Goal: Information Seeking & Learning: Check status

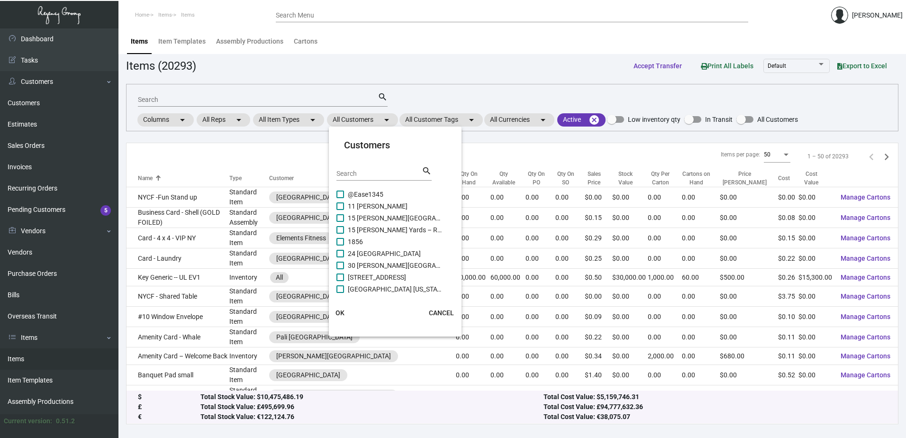
click at [34, 320] on div at bounding box center [453, 219] width 906 height 438
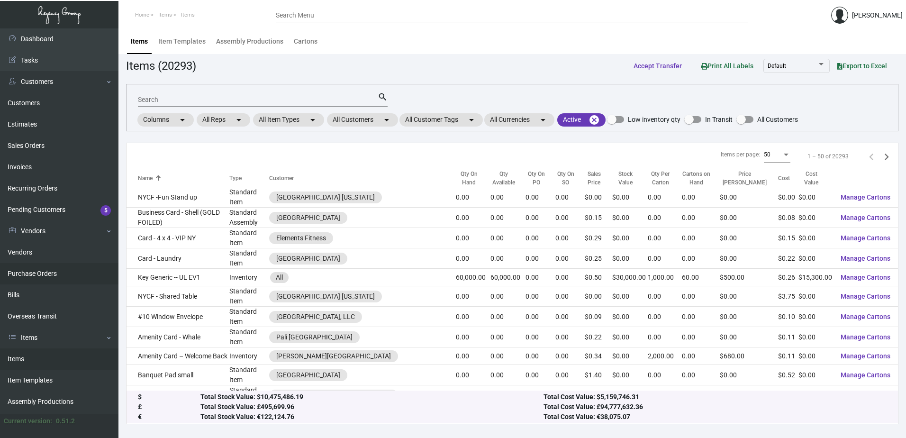
drag, startPoint x: 27, startPoint y: 271, endPoint x: 34, endPoint y: 265, distance: 8.4
click at [27, 271] on link "Purchase Orders" at bounding box center [59, 273] width 119 height 21
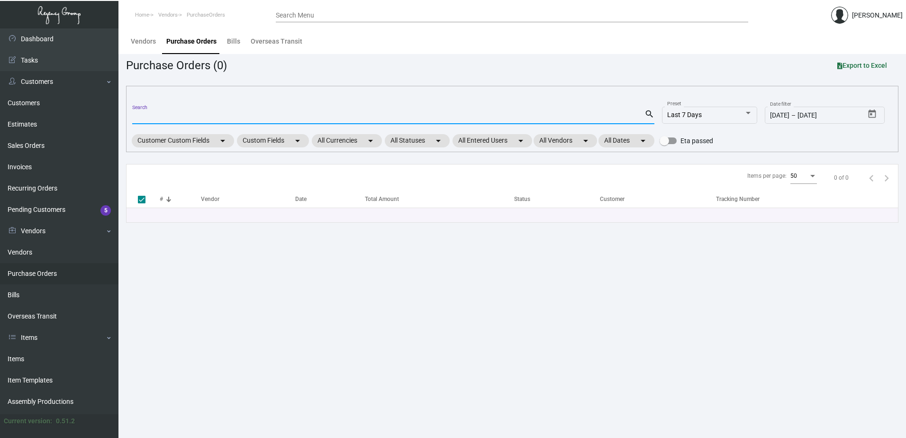
click at [292, 115] on input "Search" at bounding box center [388, 117] width 512 height 8
type input "arthouse"
checkbox input "false"
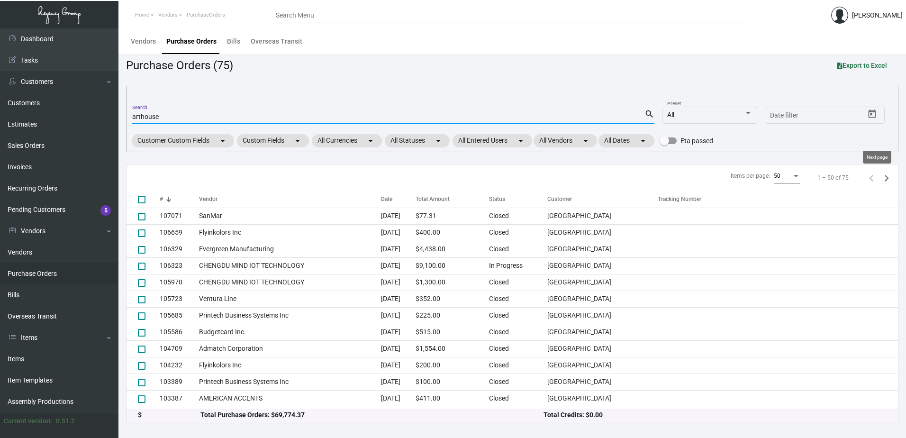
type input "arthouse"
click at [880, 181] on icon "Next page" at bounding box center [886, 178] width 13 height 13
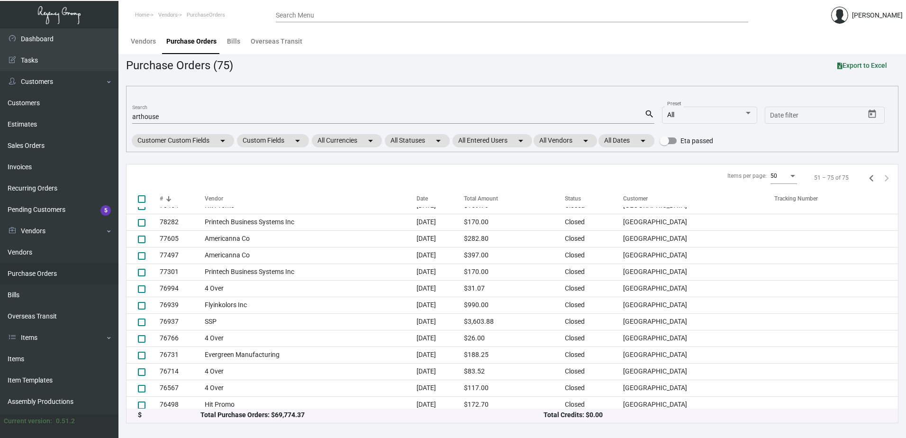
scroll to position [214, 0]
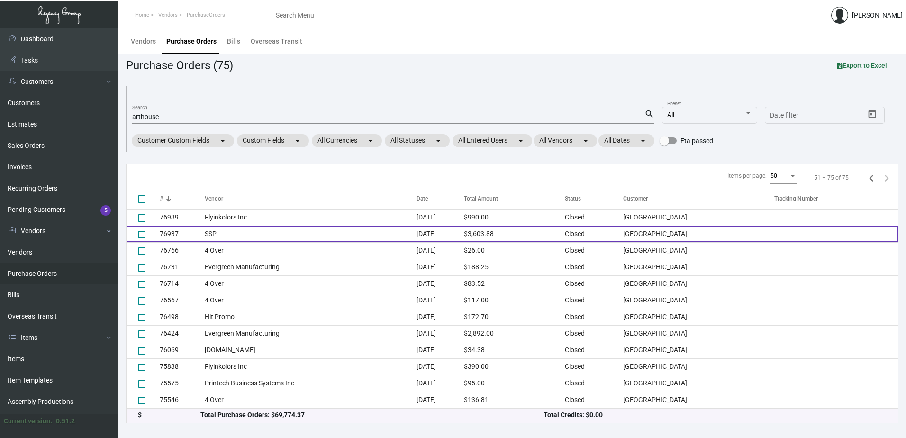
click at [228, 235] on td "SSP" at bounding box center [311, 234] width 212 height 17
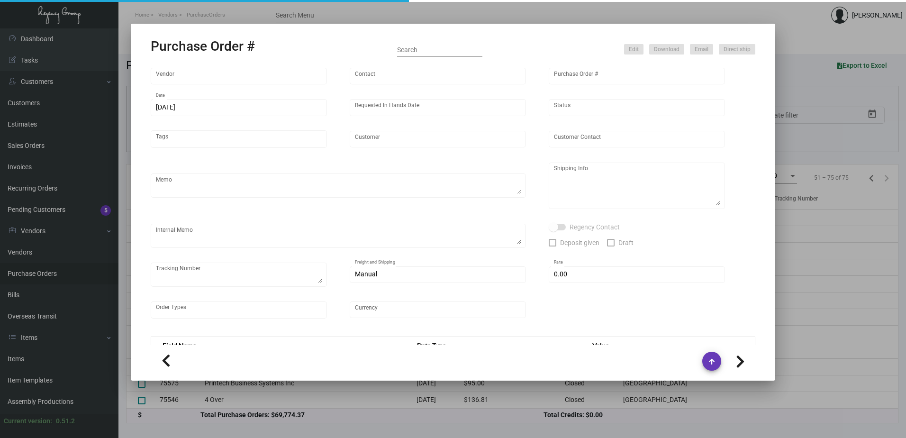
type input "SSP"
type input "[PERSON_NAME]"
type input "76937"
type input "[DATE]"
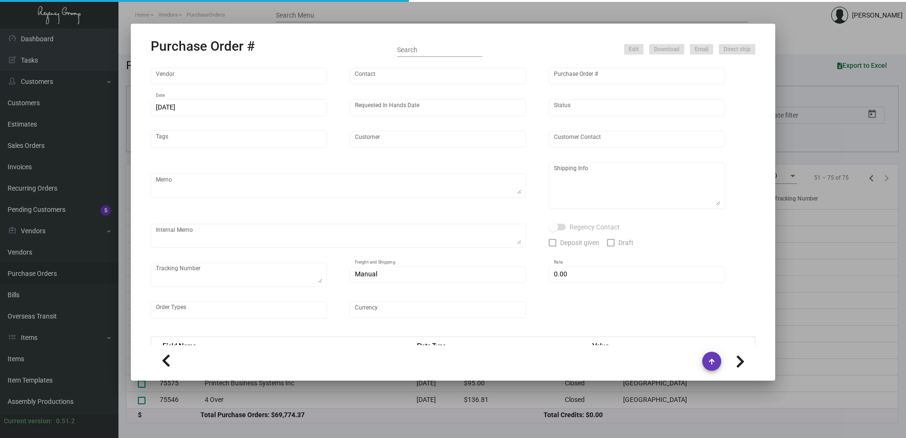
type input "[GEOGRAPHIC_DATA]"
type textarea "Approx ship date [DATE]"
type textarea "Regency Group [GEOGRAPHIC_DATA] [STREET_ADDRESS] Attn: [PERSON_NAME]"
type input "$ 0.00"
type input "United States Dollar $"
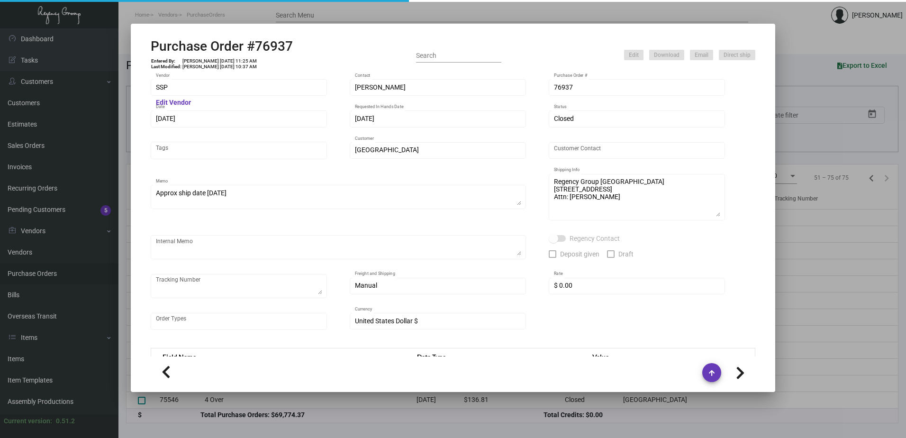
type input "$ 0.07208"
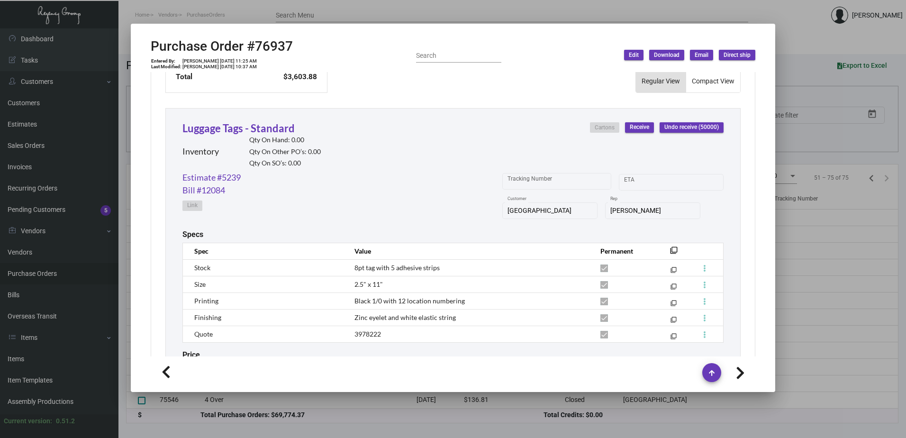
scroll to position [479, 0]
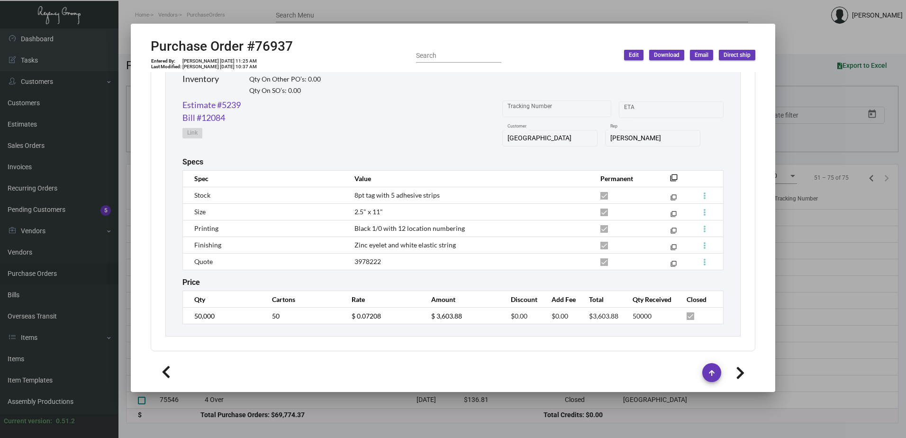
click at [423, 280] on div "Price" at bounding box center [452, 282] width 541 height 9
click at [421, 283] on div "Price" at bounding box center [452, 282] width 541 height 9
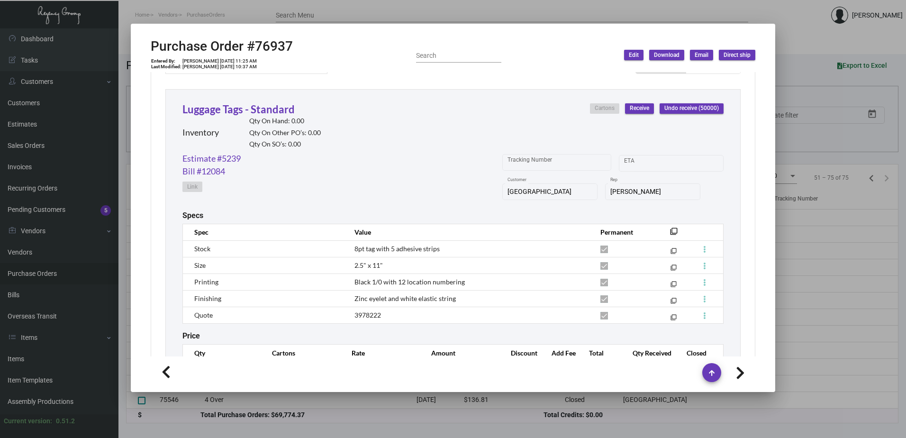
scroll to position [384, 0]
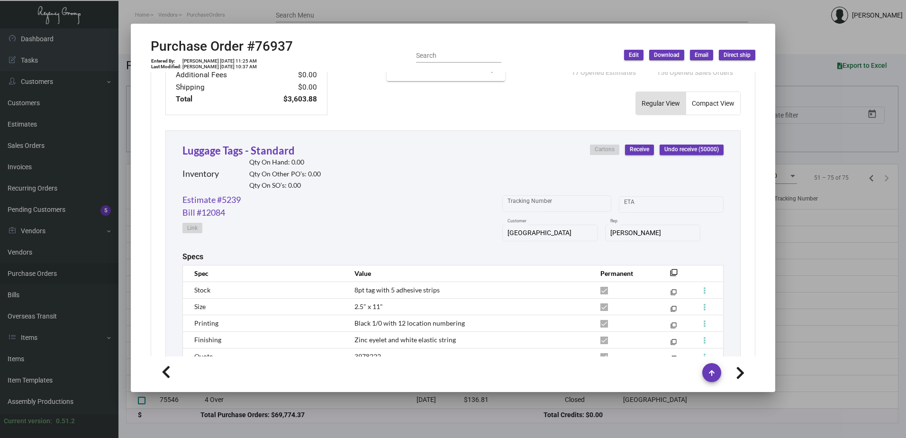
click at [472, 213] on div "Estimate #5239 Bill #12084 Link Tracking Number Start date – ETA Arthouse Hotel…" at bounding box center [452, 222] width 541 height 59
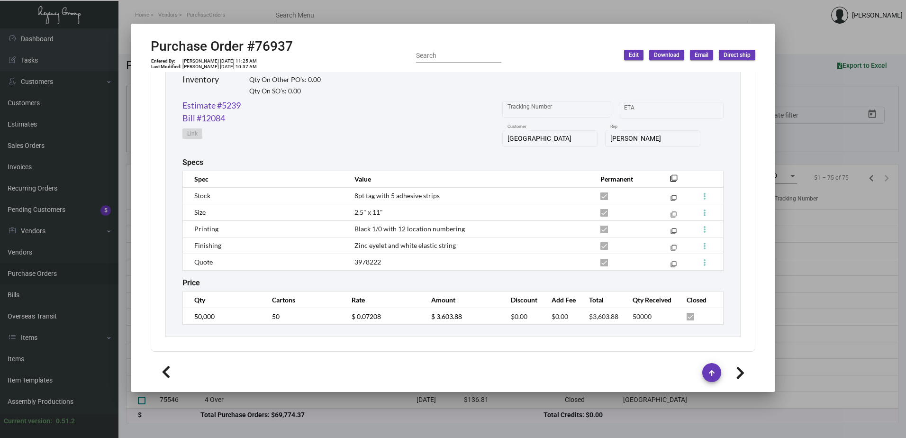
scroll to position [479, 0]
click at [447, 148] on div "Estimate #5239 Bill #12084 Link Tracking Number Start date – ETA Arthouse Hotel…" at bounding box center [452, 128] width 541 height 59
click at [193, 14] on div at bounding box center [453, 219] width 906 height 438
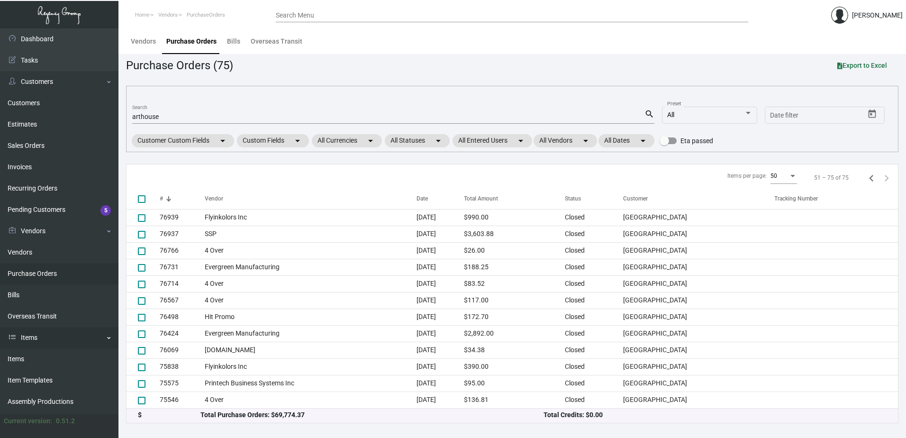
drag, startPoint x: 18, startPoint y: 356, endPoint x: 53, endPoint y: 328, distance: 45.2
click at [18, 356] on link "Items" at bounding box center [59, 358] width 119 height 21
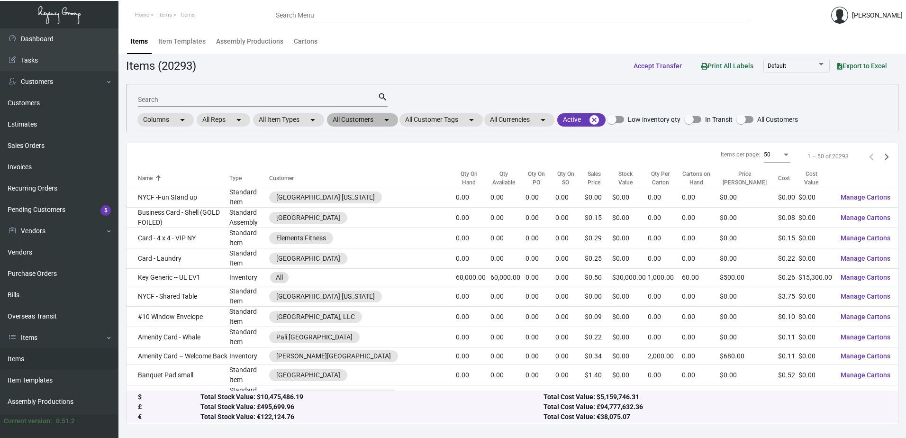
click at [345, 119] on mat-chip "All Customers arrow_drop_down" at bounding box center [362, 119] width 71 height 13
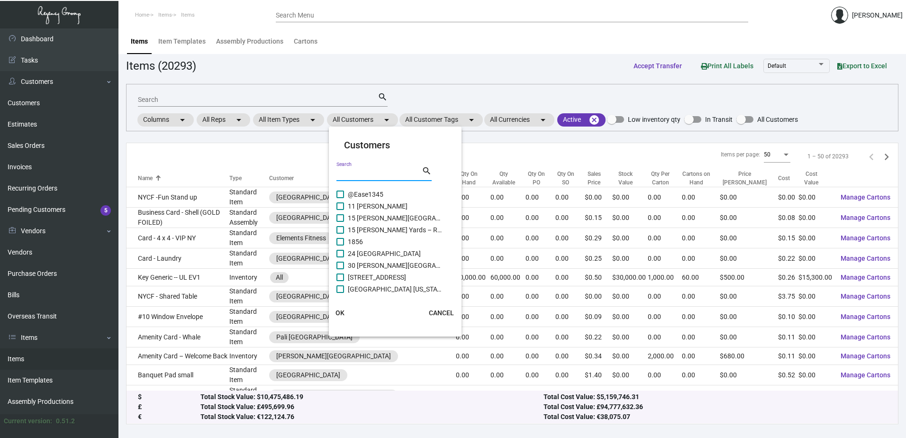
click at [359, 177] on input "Search" at bounding box center [379, 174] width 85 height 8
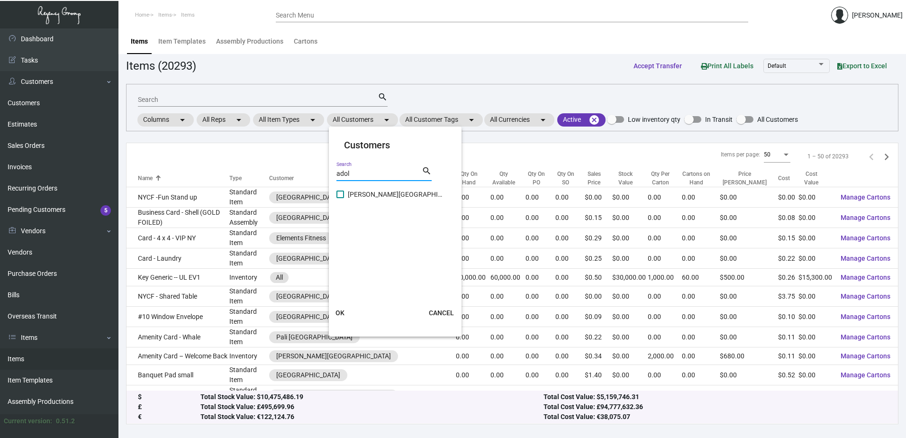
type input "adol"
click at [359, 194] on span "[PERSON_NAME][GEOGRAPHIC_DATA]" at bounding box center [395, 194] width 95 height 11
click at [340, 198] on input "[PERSON_NAME][GEOGRAPHIC_DATA]" at bounding box center [340, 198] width 0 height 0
checkbox input "true"
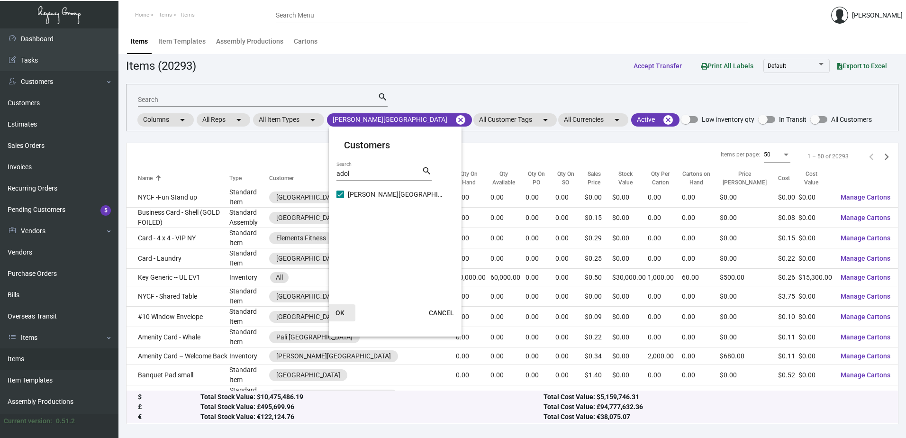
click at [342, 314] on span "OK" at bounding box center [340, 313] width 9 height 8
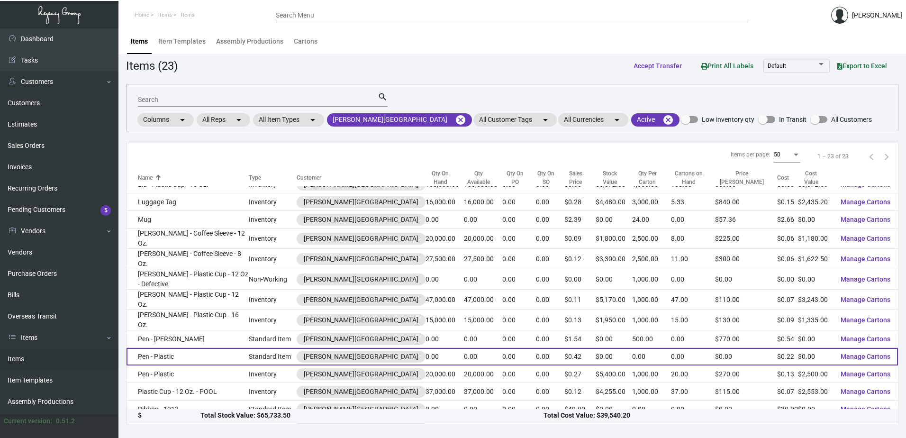
scroll to position [86, 0]
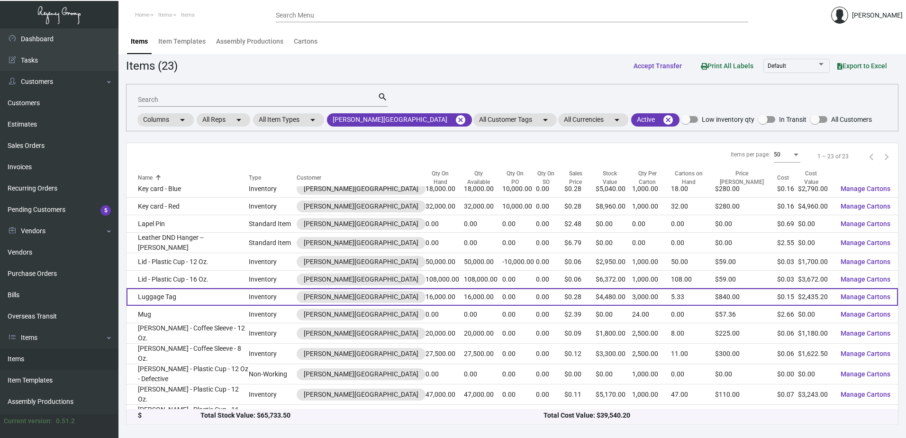
click at [190, 288] on td "Luggage Tag" at bounding box center [188, 297] width 122 height 18
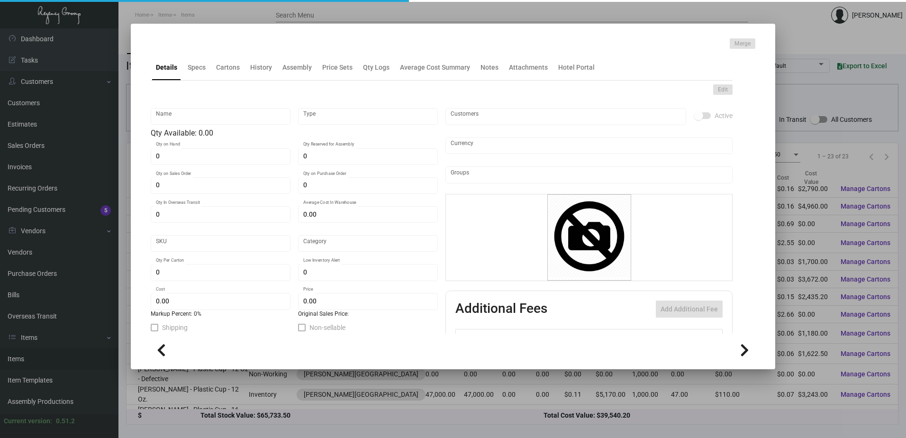
type input "Luggage Tag"
type input "Inventory"
type input "16,000"
type input "$ 0.20293"
type input "Standard"
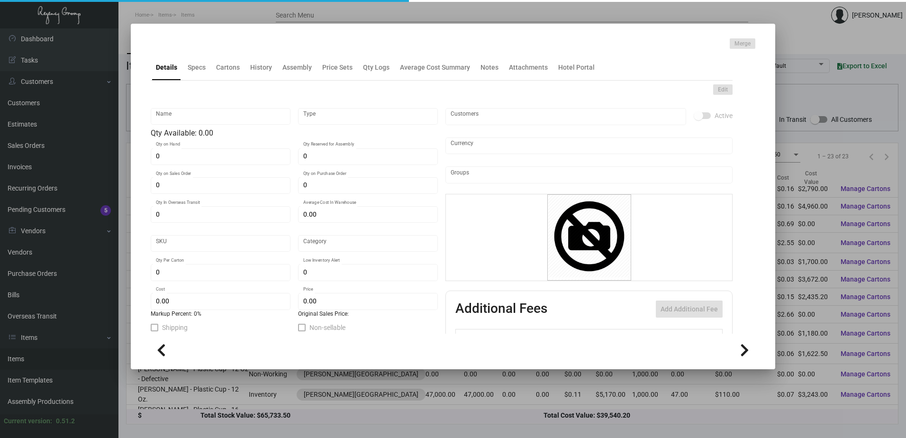
type input "3,000"
type input "$ 0.1522"
type input "$ 0.28"
checkbox input "true"
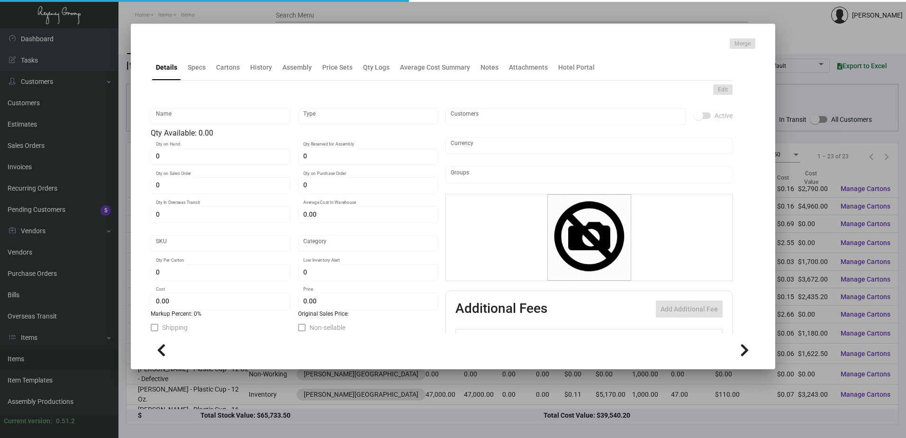
type input "United States Dollar $"
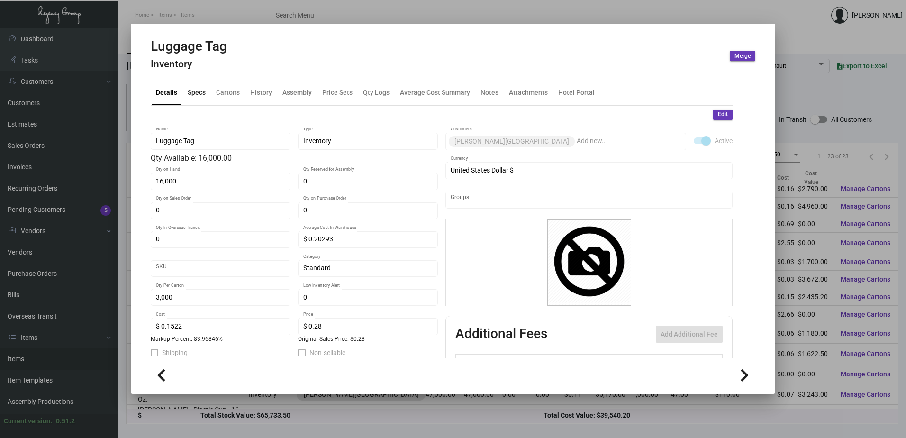
click at [205, 95] on div "Specs" at bounding box center [197, 92] width 26 height 23
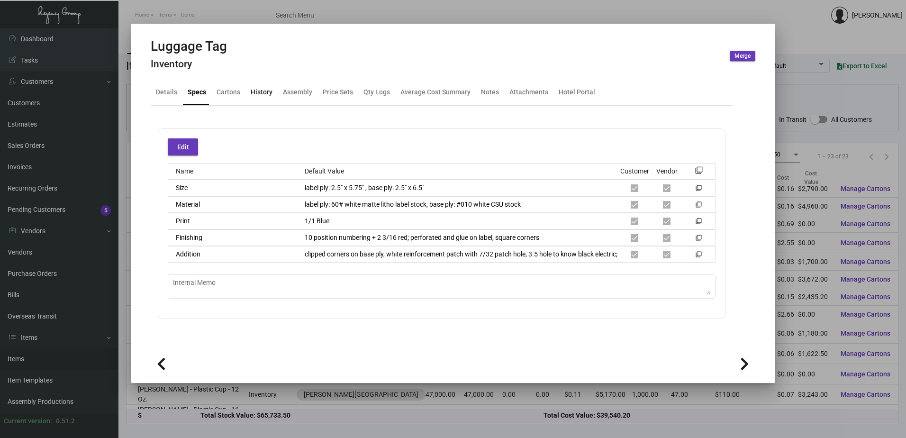
click at [260, 94] on div "History" at bounding box center [262, 92] width 22 height 10
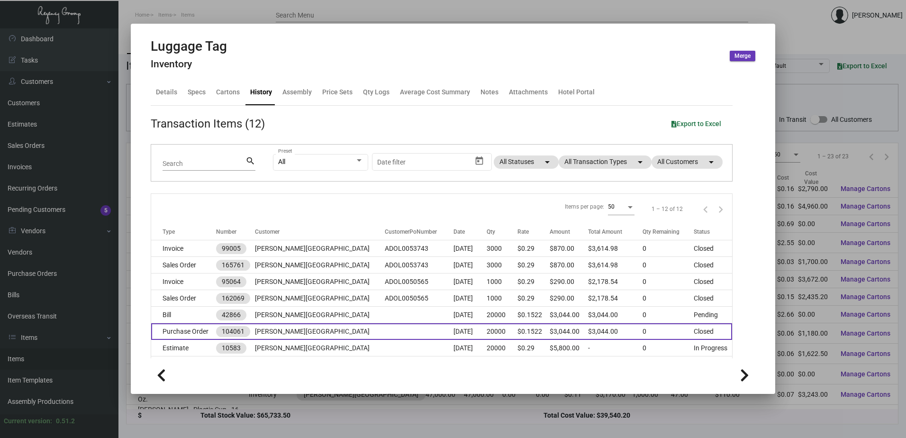
click at [211, 332] on td "Purchase Order" at bounding box center [183, 331] width 65 height 17
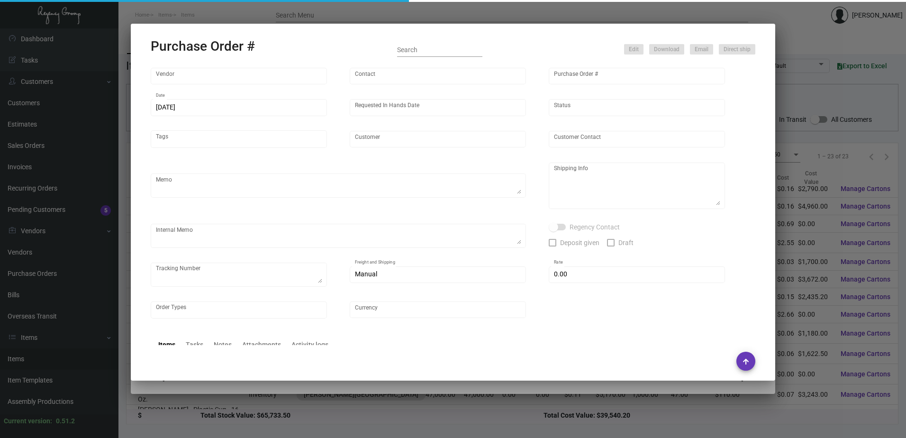
type input "SSP"
type input "[PERSON_NAME]"
type input "104061"
type input "[DATE]"
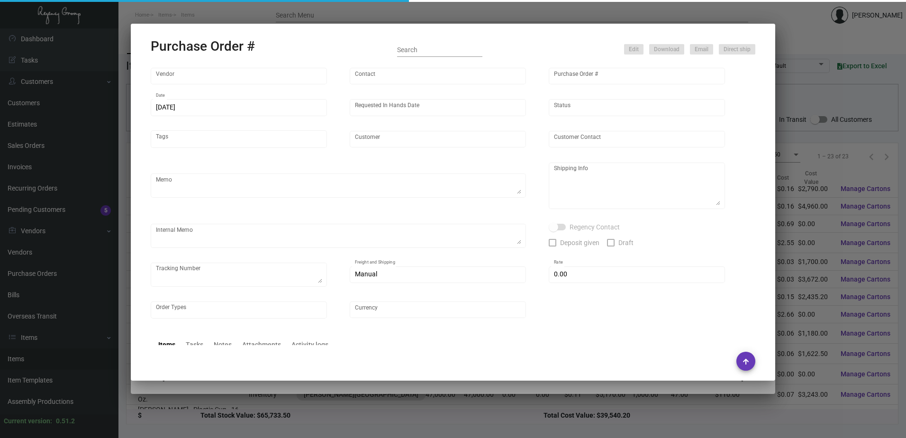
type input "[PERSON_NAME][GEOGRAPHIC_DATA]"
type textarea "Reorder - Purchase Order #91311 / Please reach out to SH for UPS labels."
type textarea "Regency Group LA [STREET_ADDRESS]"
type textarea "LA Warehouse. [DATE] Shipped from SSP by UPS Ground TK#1Z1AY2760390140324 Cost …"
checkbox input "true"
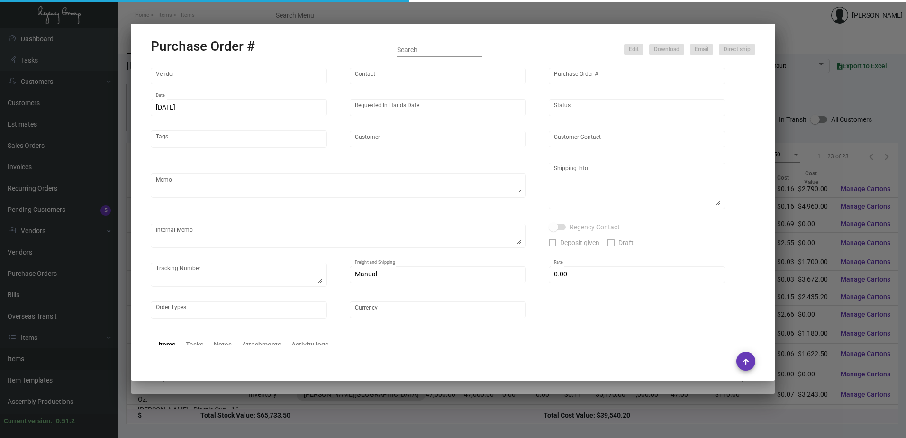
type input "$ 0.00"
type input "United States Dollar $"
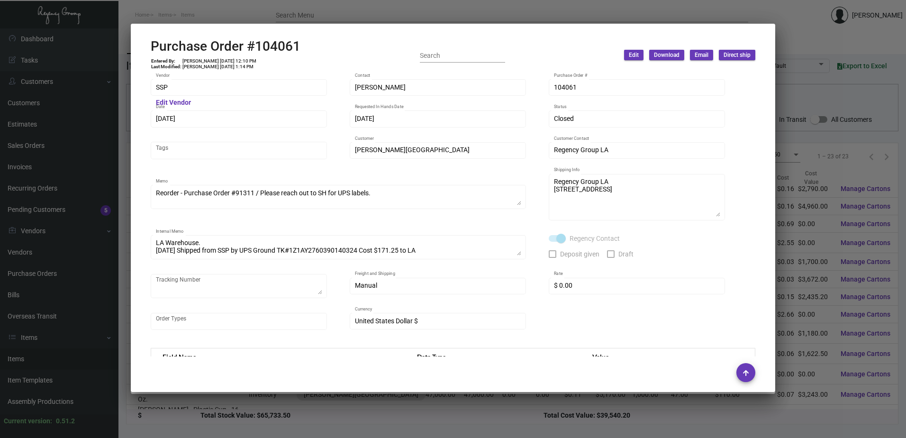
drag, startPoint x: 186, startPoint y: 17, endPoint x: 177, endPoint y: 71, distance: 54.8
click at [186, 17] on div at bounding box center [453, 219] width 906 height 438
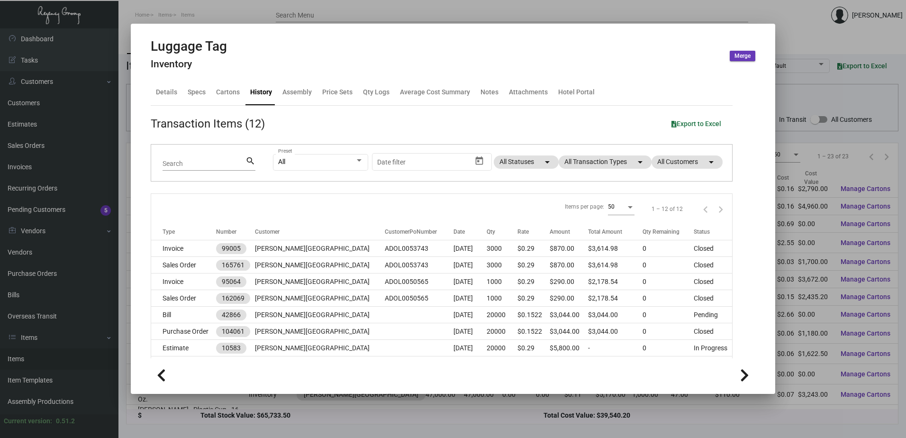
click at [225, 15] on div at bounding box center [453, 219] width 906 height 438
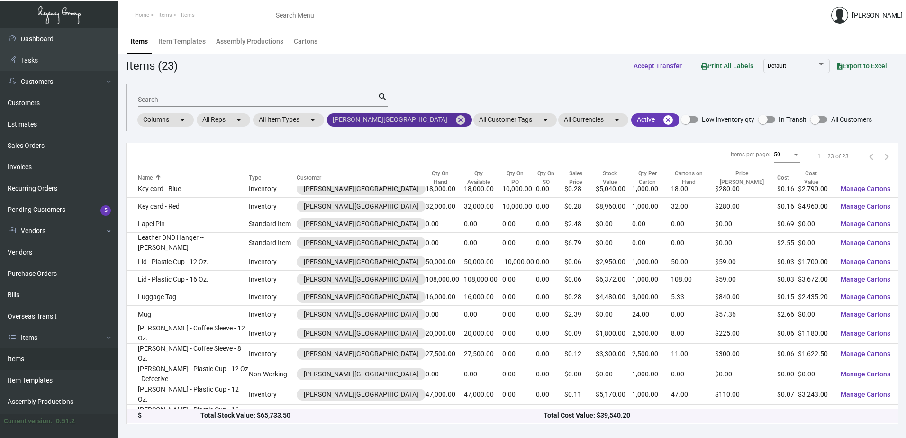
click at [455, 121] on mat-icon "cancel" at bounding box center [460, 119] width 11 height 11
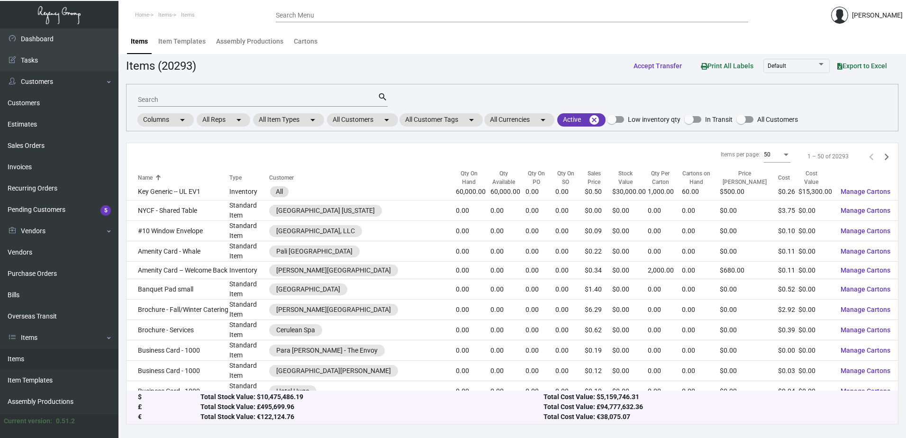
scroll to position [86, 0]
click at [370, 123] on mat-chip "All Customers arrow_drop_down" at bounding box center [362, 119] width 71 height 13
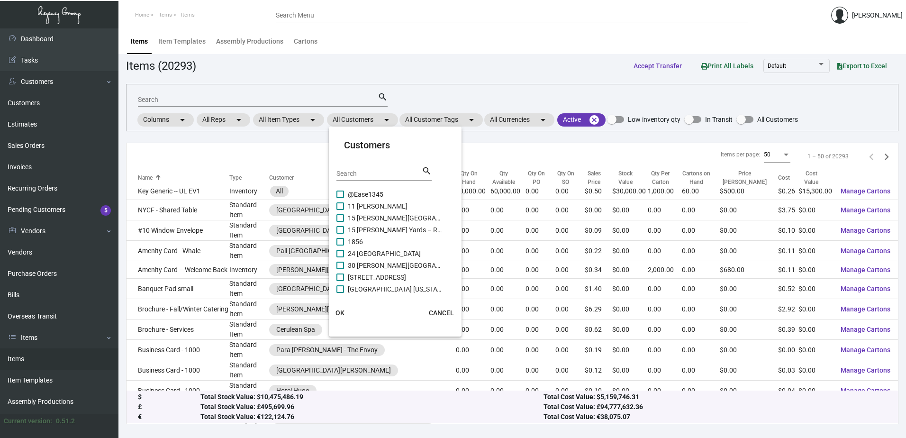
click at [362, 173] on input "Search" at bounding box center [379, 174] width 85 height 8
type input "manha"
click at [384, 252] on span "Manhattan Club" at bounding box center [395, 253] width 95 height 11
click at [340, 257] on input "Manhattan Club" at bounding box center [340, 257] width 0 height 0
checkbox input "true"
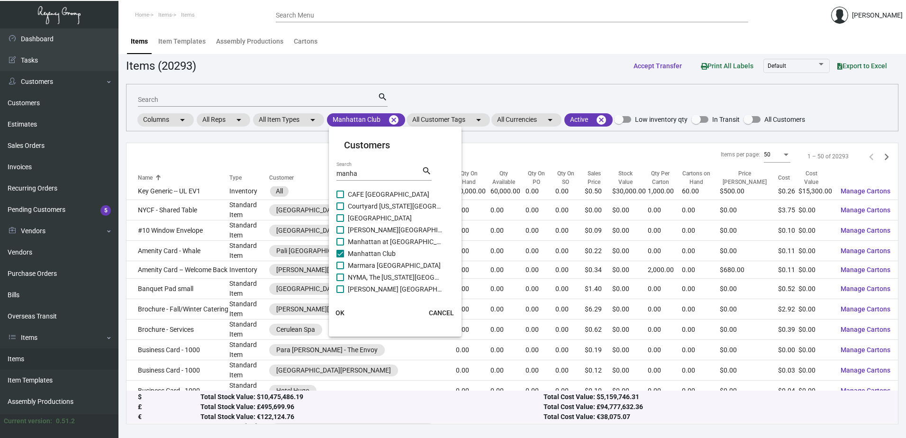
click at [340, 309] on span "OK" at bounding box center [340, 313] width 9 height 8
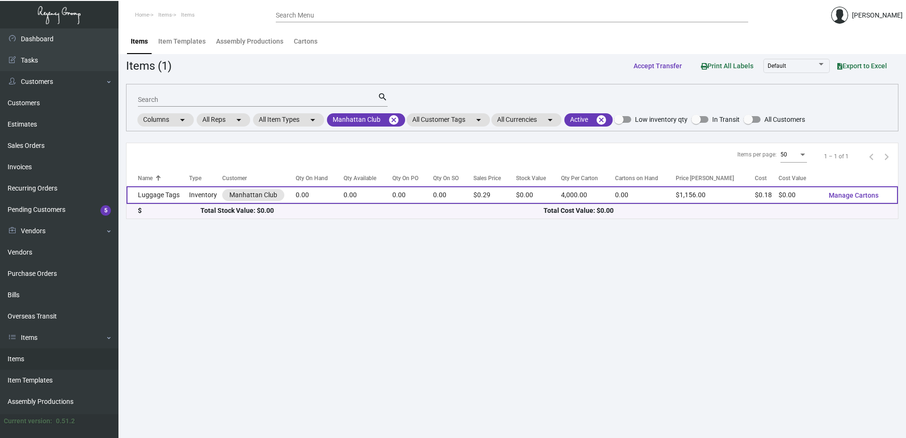
click at [178, 197] on td "Luggage Tags" at bounding box center [158, 195] width 63 height 18
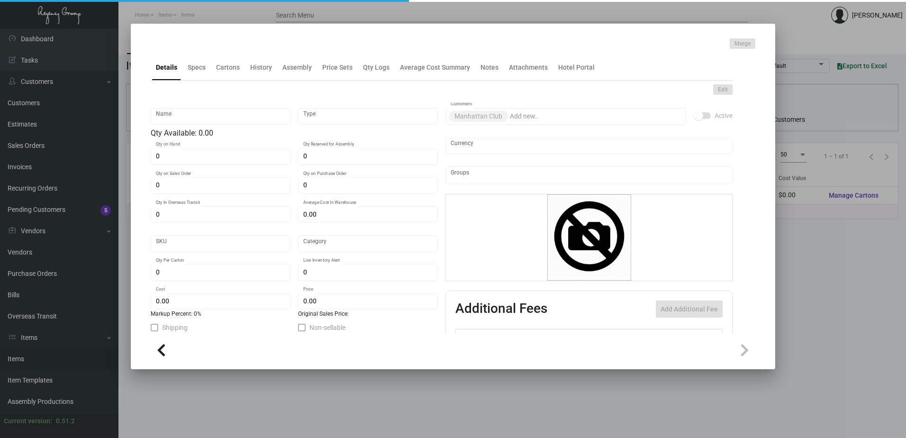
type input "Luggage Tags"
type input "Inventory"
type input "$ 0.58994"
type input "33389"
type input "Standard"
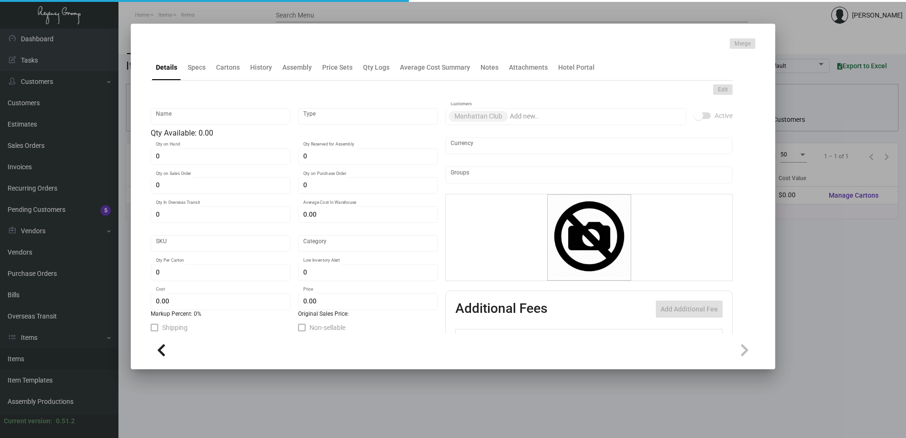
type input "4,000"
type input "$ 0.18142"
type input "$ 0.289"
checkbox input "true"
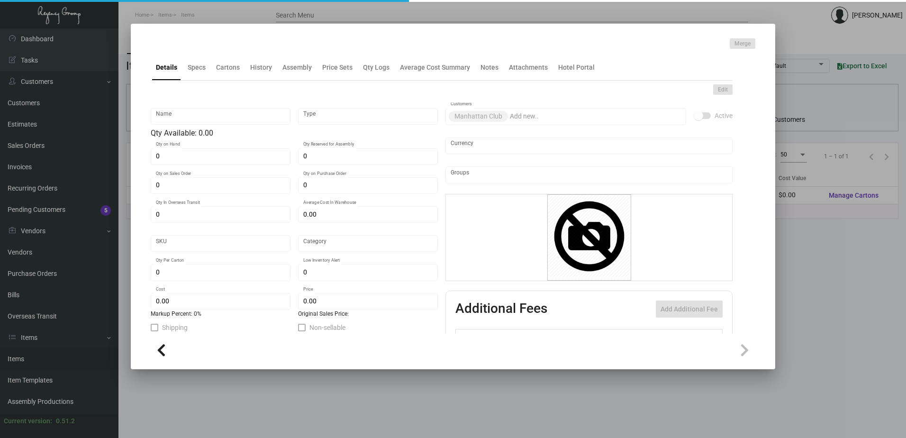
checkbox input "true"
type input "United States Dollar $"
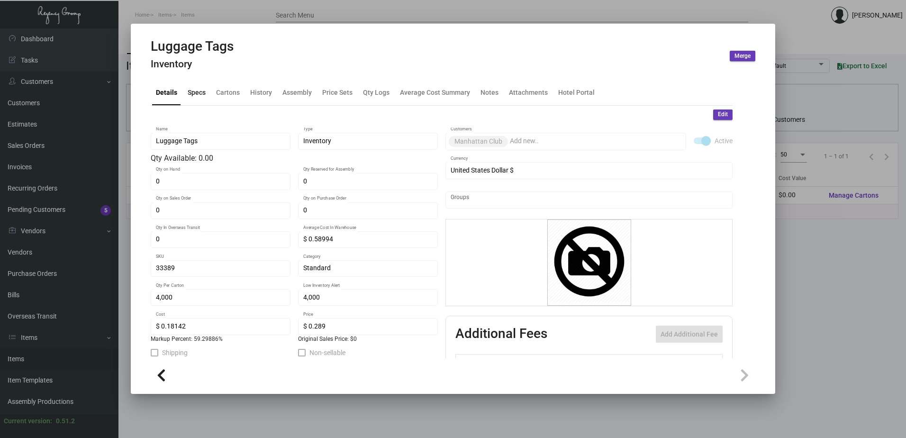
click at [203, 88] on div "Specs" at bounding box center [197, 92] width 18 height 10
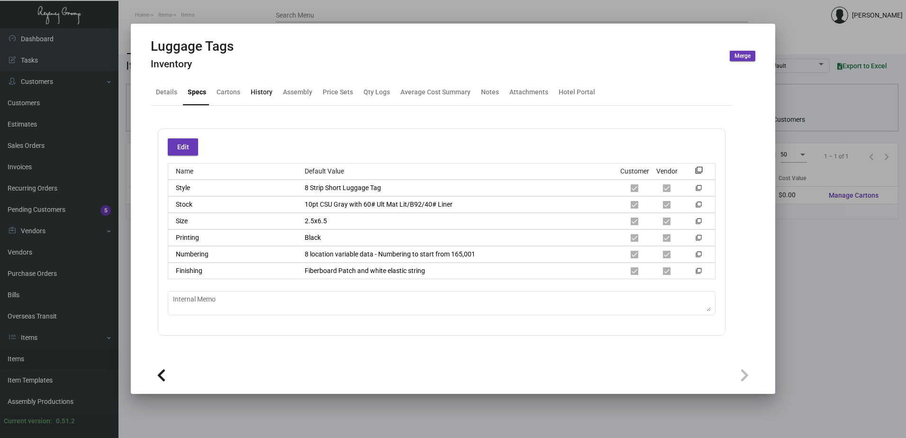
click at [264, 94] on div "History" at bounding box center [262, 92] width 22 height 10
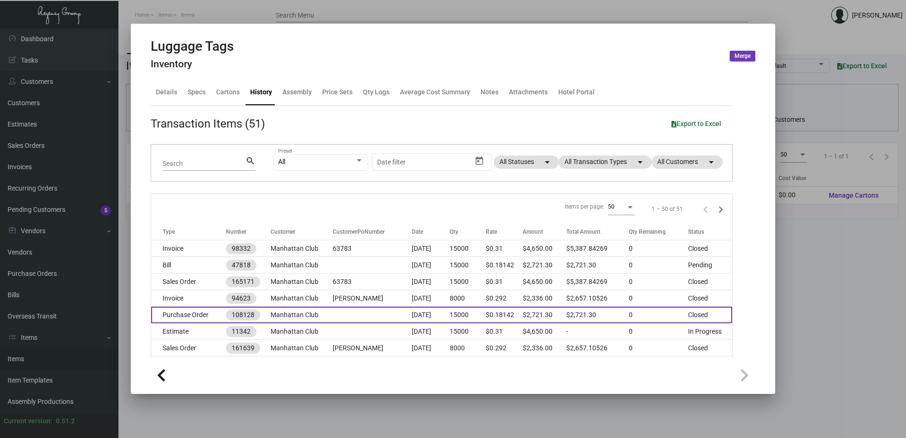
click at [295, 316] on td "Manhattan Club" at bounding box center [302, 315] width 63 height 17
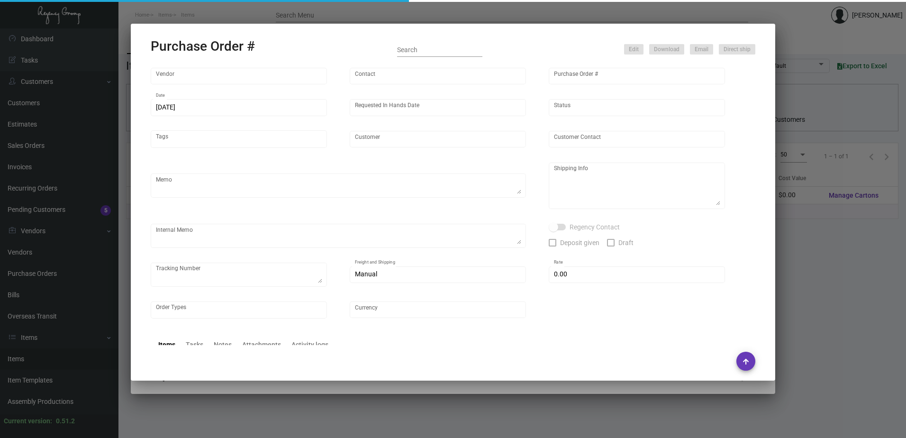
type input "SSP"
type input "[PERSON_NAME]"
type input "108128"
type input "[DATE]"
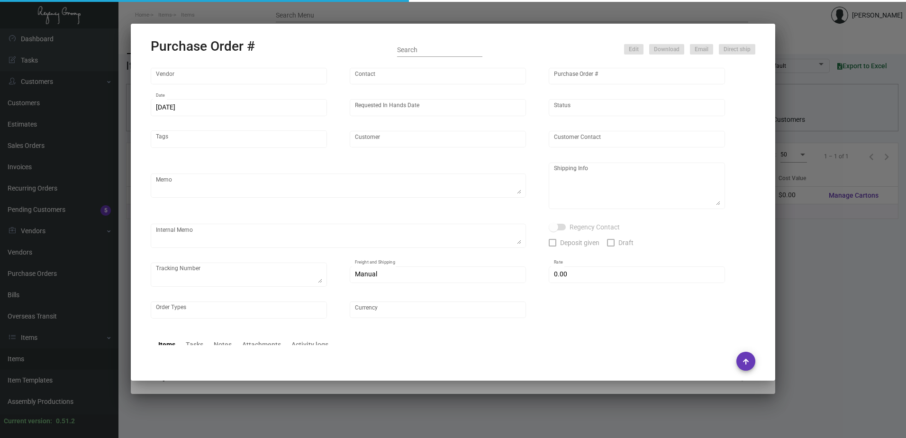
type input "Manhattan Club"
type input "[PERSON_NAME]"
type textarea ""Please send proof for approval to [EMAIL_ADDRESS][DOMAIN_NAME] with me cc'd. *…"
type textarea "Manhattan Club - [PERSON_NAME] [STREET_ADDRESS][US_STATE]"
type textarea "Label provided to vendor to ship to hotel UPS Ground Cost $53.91"
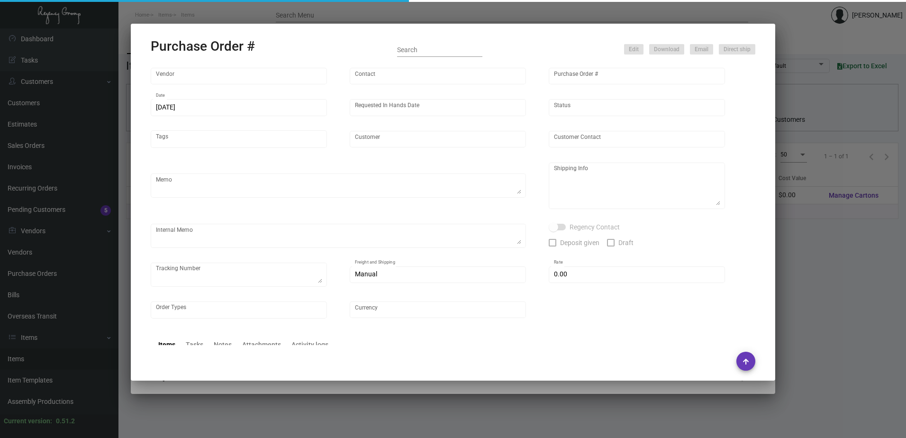
type input "$ 0.00"
type input "United States Dollar $"
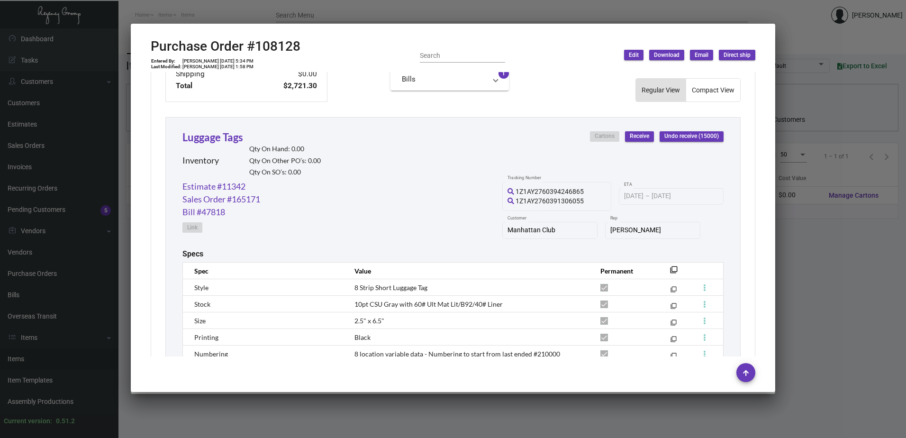
scroll to position [521, 0]
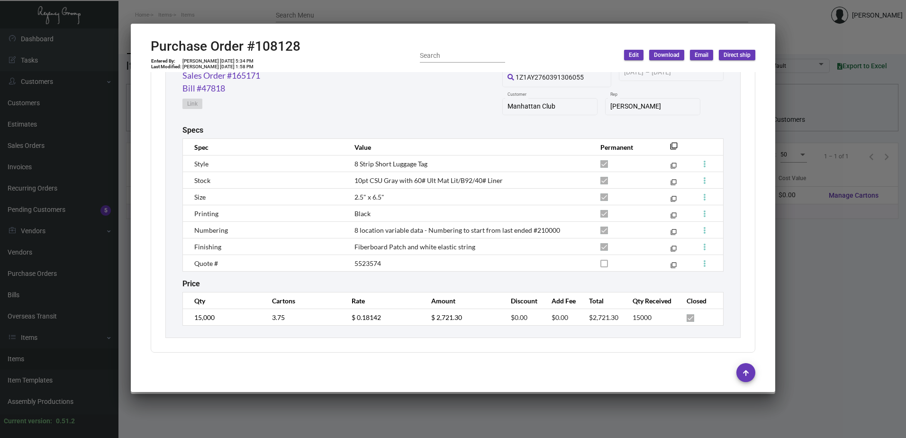
click at [432, 271] on td "5523574" at bounding box center [468, 263] width 246 height 17
click at [499, 341] on mat-tooltip-component "0.00000%" at bounding box center [514, 334] width 43 height 26
click at [462, 373] on div at bounding box center [453, 372] width 605 height 19
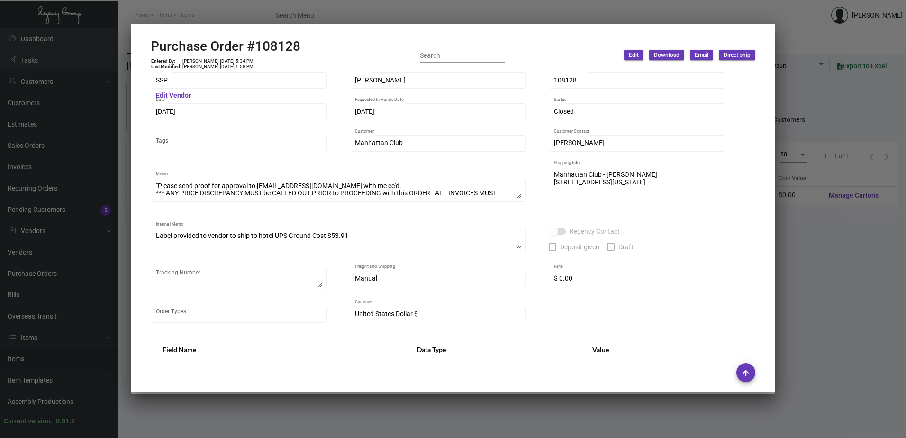
scroll to position [0, 0]
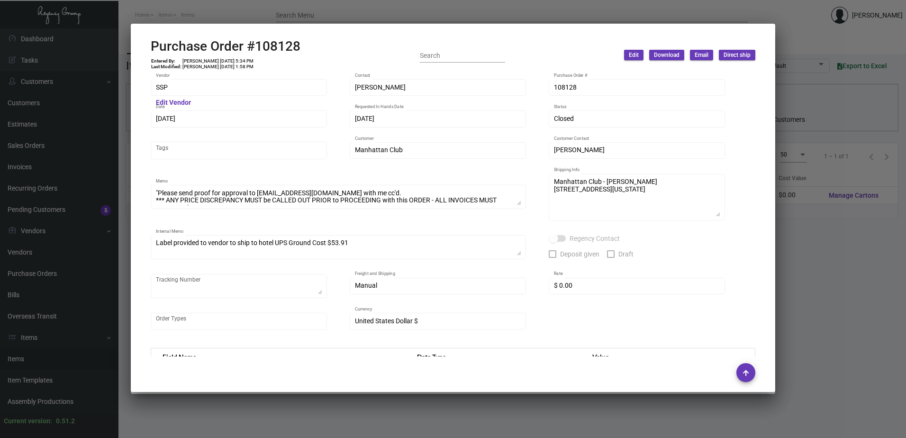
click at [408, 220] on div "SSP Vendor Edit Vendor [PERSON_NAME] Contact 108128 Purchase Order # [DATE] Dat…" at bounding box center [453, 209] width 605 height 263
click at [402, 10] on div at bounding box center [453, 219] width 906 height 438
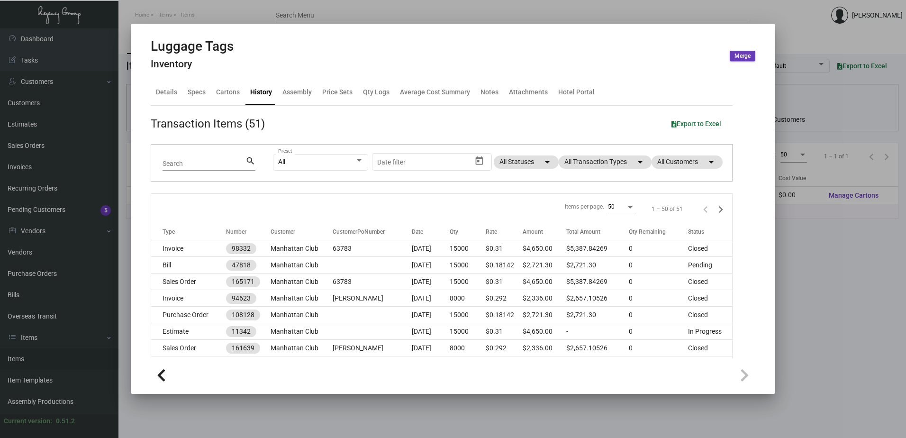
click at [454, 55] on div "Luggage Tags Inventory Merge" at bounding box center [453, 56] width 605 height 36
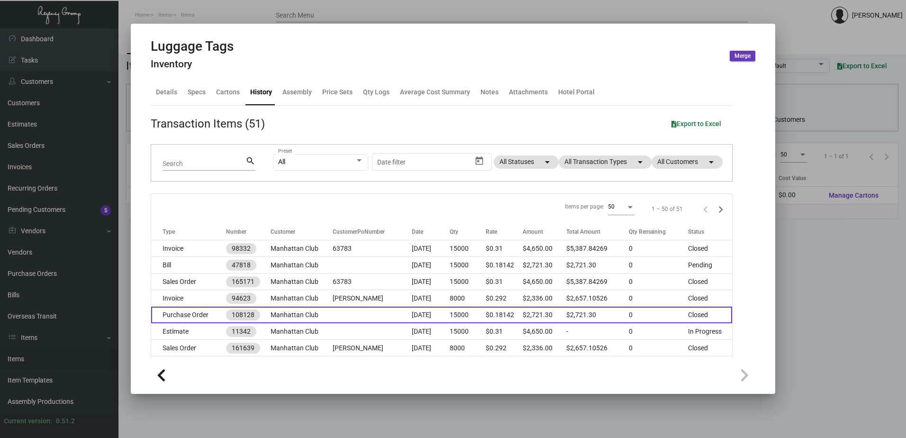
click at [271, 319] on td "Manhattan Club" at bounding box center [302, 315] width 63 height 17
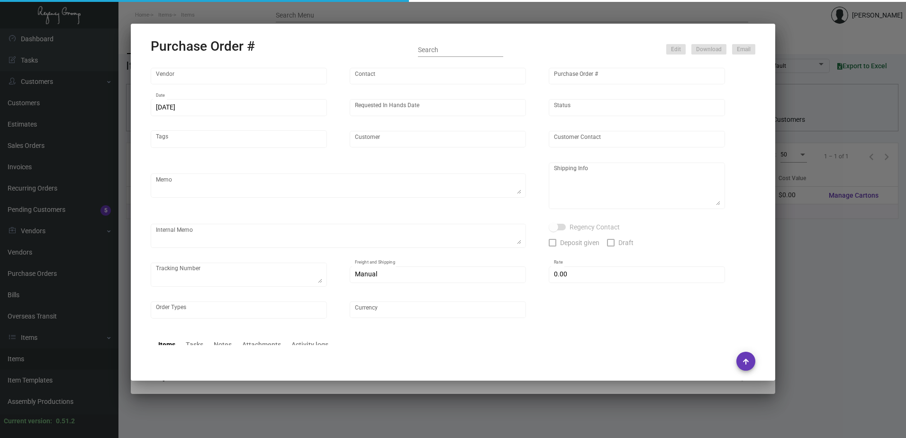
type input "SSP"
type input "[PERSON_NAME]"
type input "108128"
type input "[DATE]"
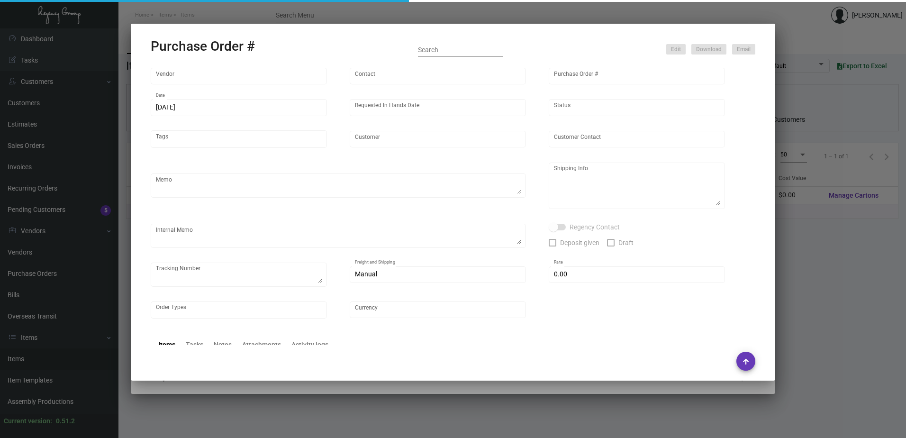
type input "Manhattan Club"
type input "[PERSON_NAME]"
type textarea ""Please send proof for approval to [EMAIL_ADDRESS][DOMAIN_NAME] with me cc'd. *…"
type textarea "Manhattan Club - [PERSON_NAME] [STREET_ADDRESS][US_STATE]"
type textarea "Label provided to vendor to ship to hotel UPS Ground Cost $53.91"
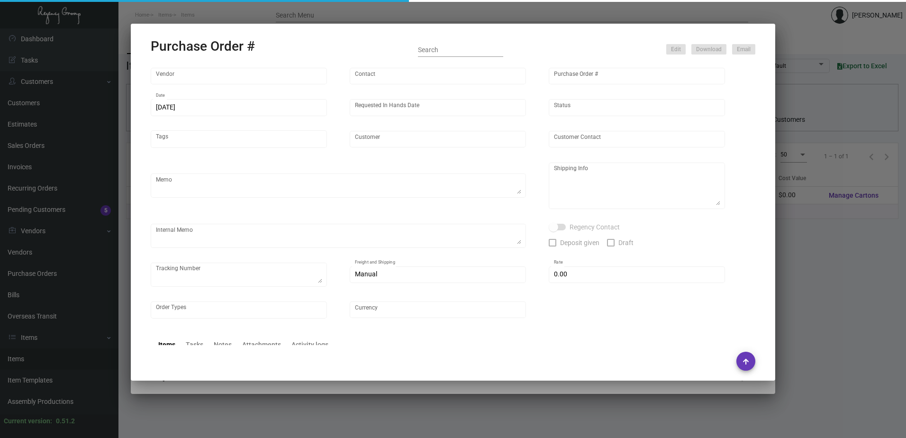
type input "$ 0.00"
type input "United States Dollar $"
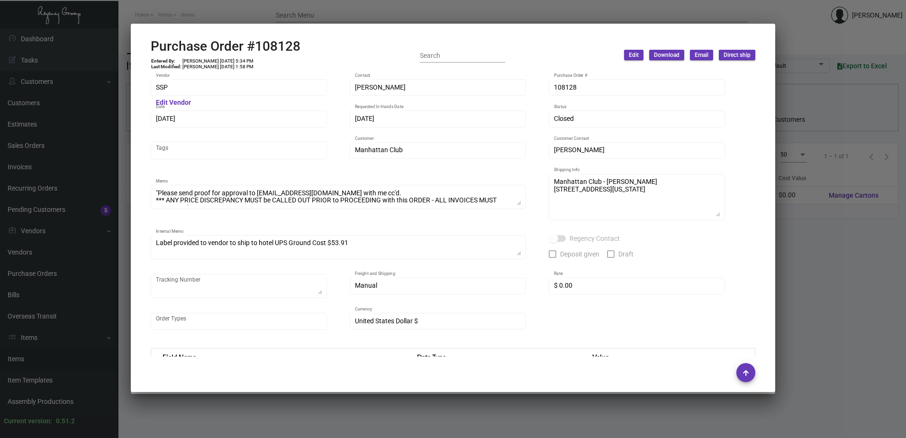
click at [819, 225] on div at bounding box center [453, 219] width 906 height 438
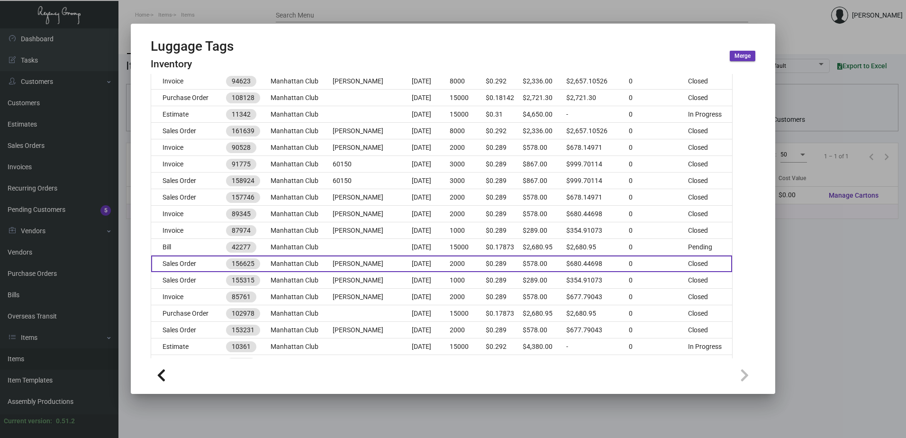
scroll to position [284, 0]
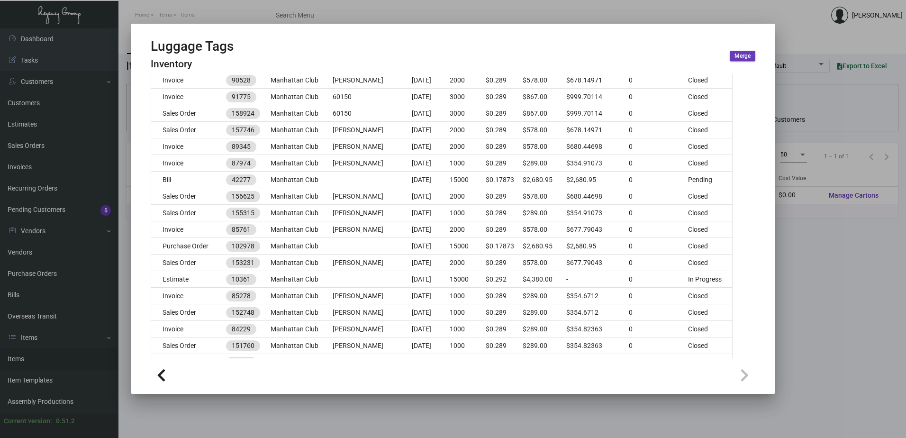
click at [429, 414] on div at bounding box center [453, 219] width 906 height 438
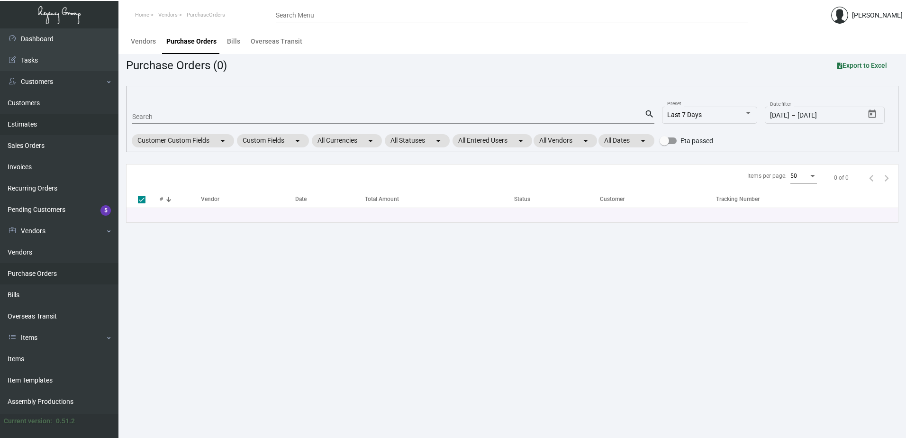
click at [37, 125] on link "Estimates" at bounding box center [59, 124] width 119 height 21
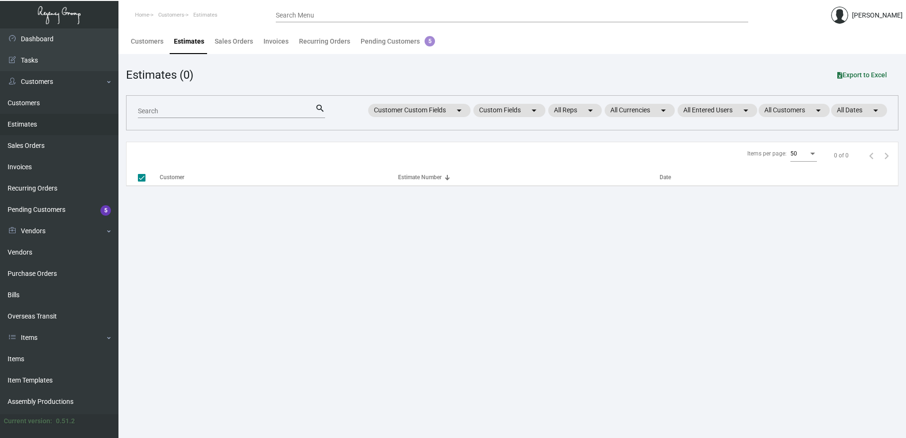
click at [166, 112] on input "Search" at bounding box center [226, 112] width 177 height 8
checkbox input "false"
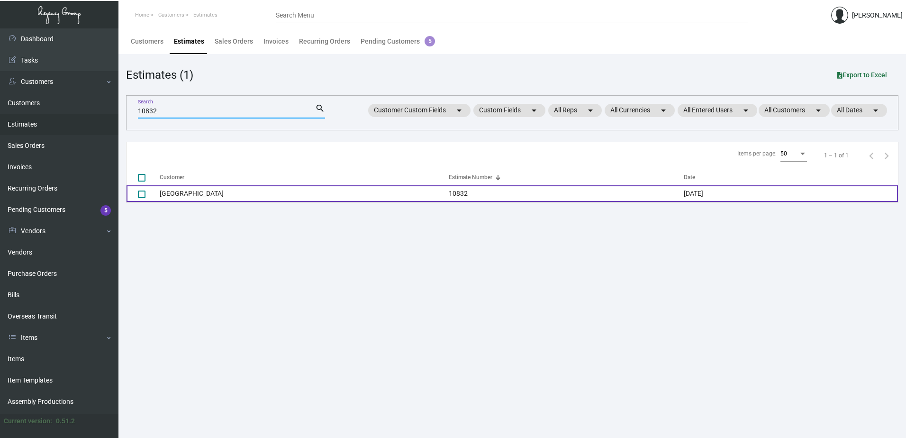
type input "10832"
click at [210, 190] on td "Belleza Hotel" at bounding box center [304, 193] width 289 height 17
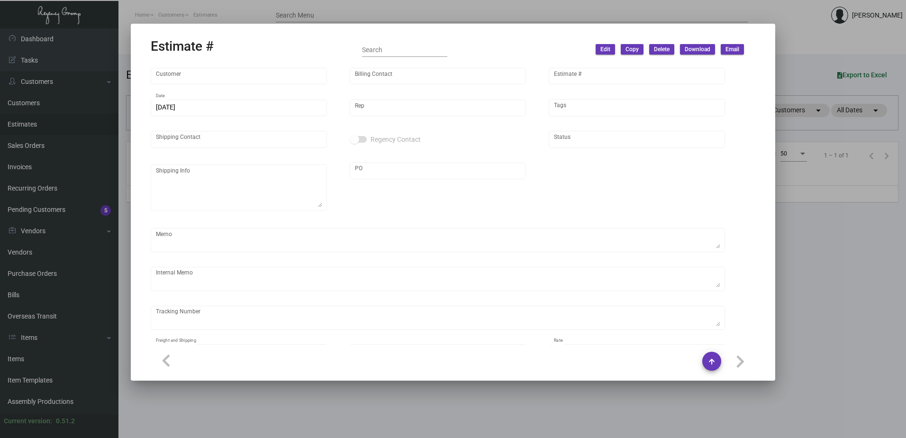
type input "Belleza Hotel"
type input "AP BILLING"
type input "10832"
type input "5/16/2024"
type input "Max Nesser"
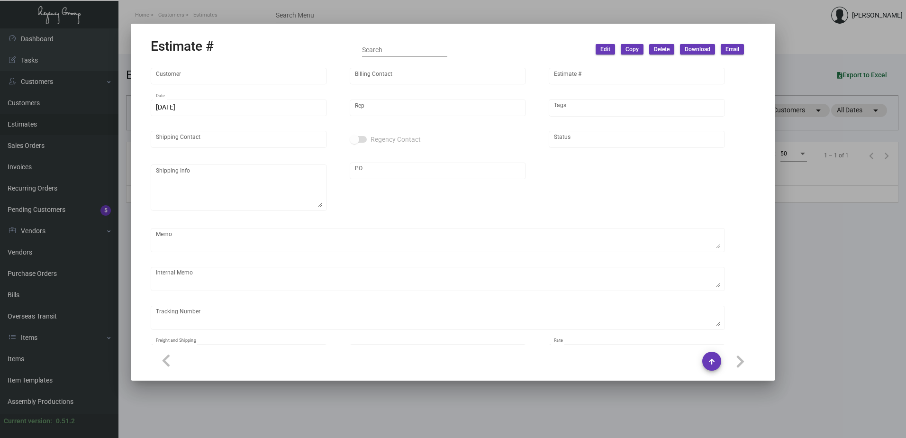
type textarea "NJ Warehouse."
type input "United States Dollar $"
type input "$ 0.00"
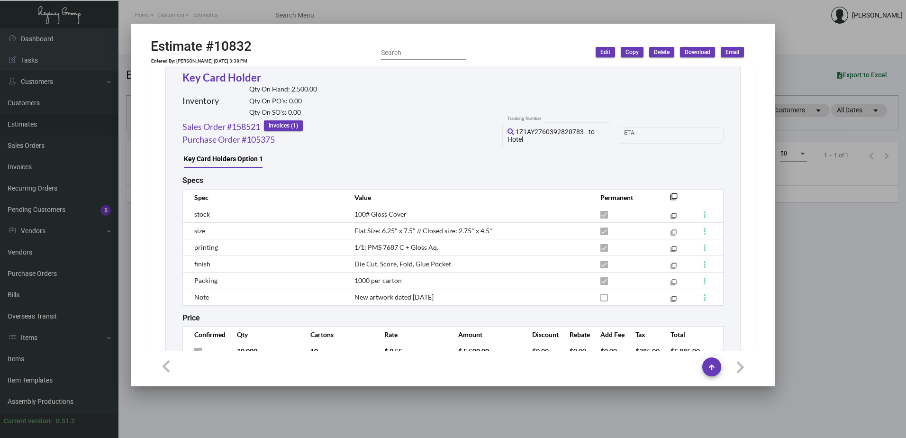
scroll to position [559, 0]
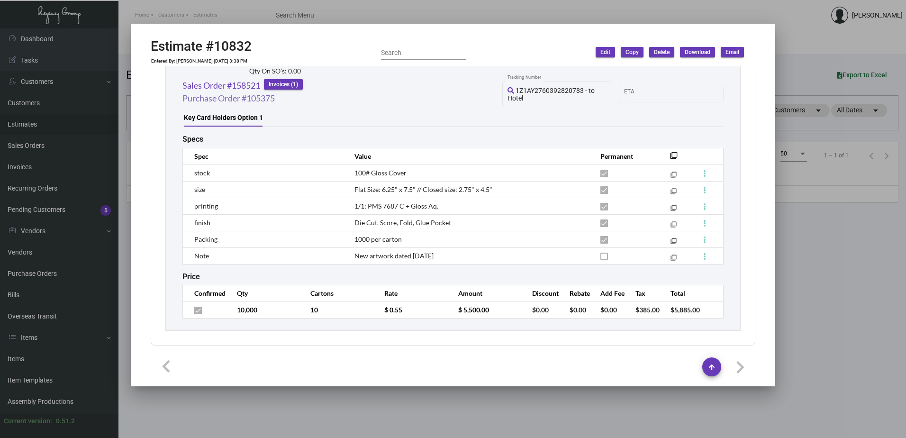
click at [262, 100] on link "Purchase Order #105375" at bounding box center [228, 98] width 92 height 13
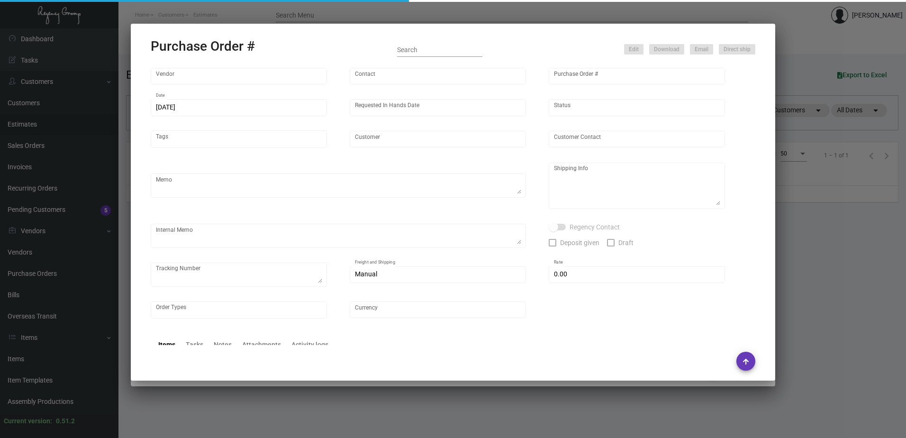
type input "Team Concept"
type input "Branden Harris"
type input "105375"
type input "5/17/2024"
type input "6/5/2024"
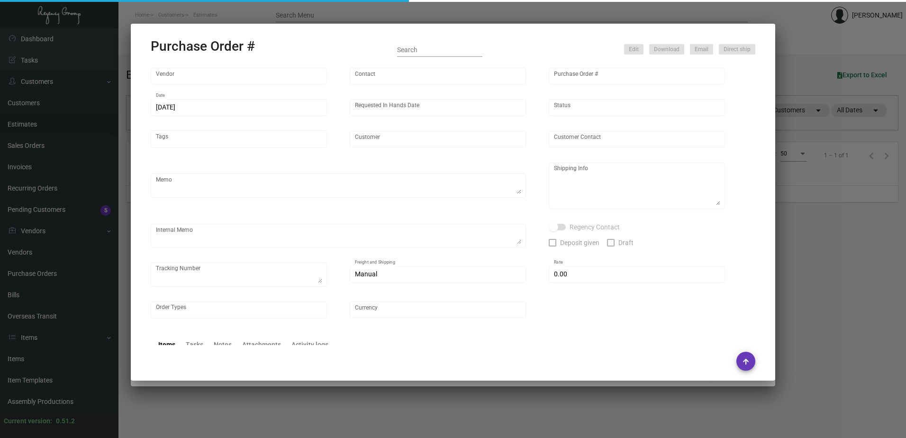
type input "Belleza Hotel"
type textarea "PLEASE SEND PDF PROOFS TO OUR ART TEAM ; ART@THEREGENCYGROUP.NET WITH ME IN CC!…"
type textarea "Split Shipping - See below: 1.5K DIRECT TO HOTEL: Belleza Hotel - Yuri Oropesa …"
type textarea "5.20 - Sales noted that they'd like to place this order ON HOLD as there might …"
type input "$ 0.00"
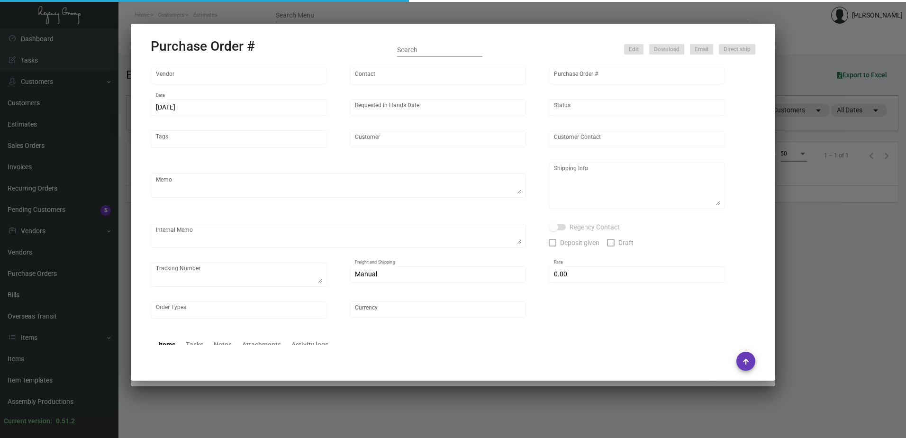
type input "United States Dollar $"
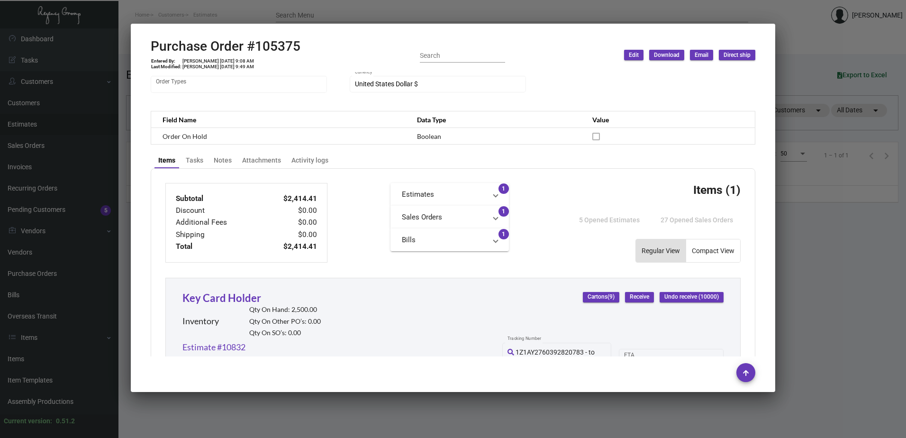
scroll to position [47, 0]
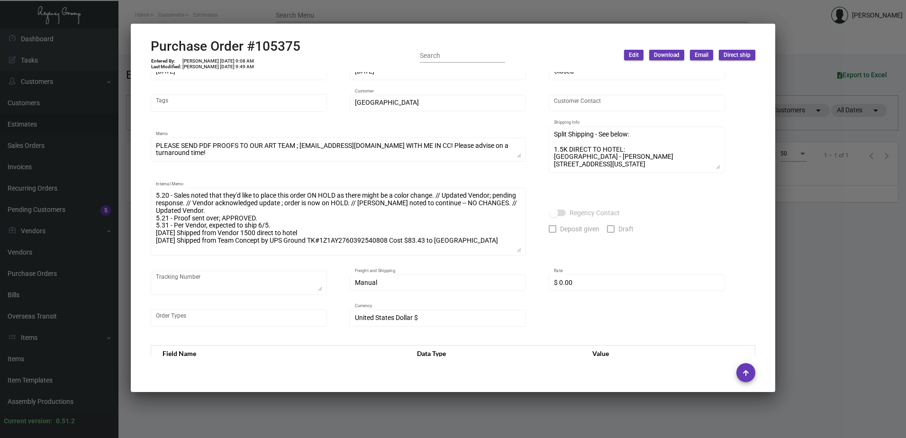
click at [523, 252] on div "5.20 - Sales noted that they'd like to place this order ON HOLD as there might …" at bounding box center [338, 221] width 375 height 70
click at [537, 217] on div "Team Concept Vendor Edit Vendor Branden Harris Contact 105375 Purchase Order # …" at bounding box center [453, 184] width 605 height 308
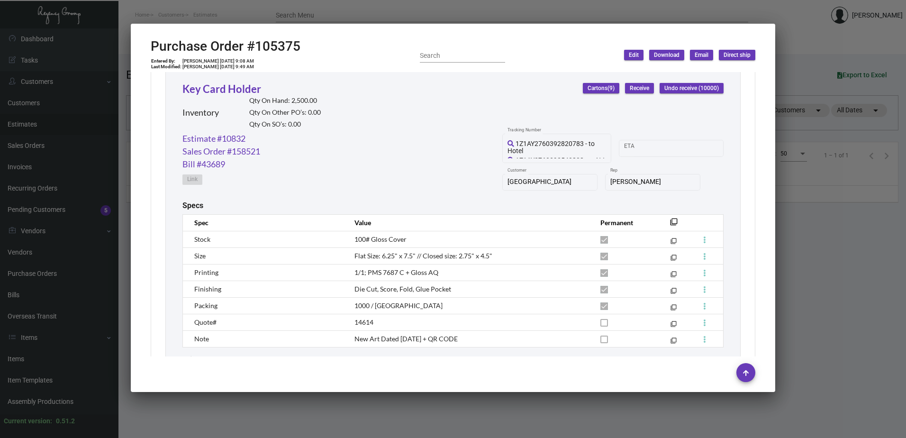
scroll to position [474, 0]
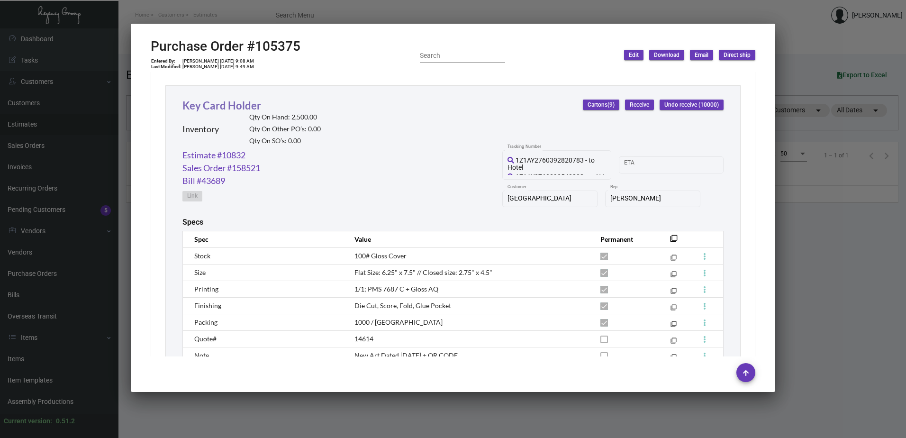
click at [239, 102] on link "Key Card Holder" at bounding box center [221, 105] width 79 height 13
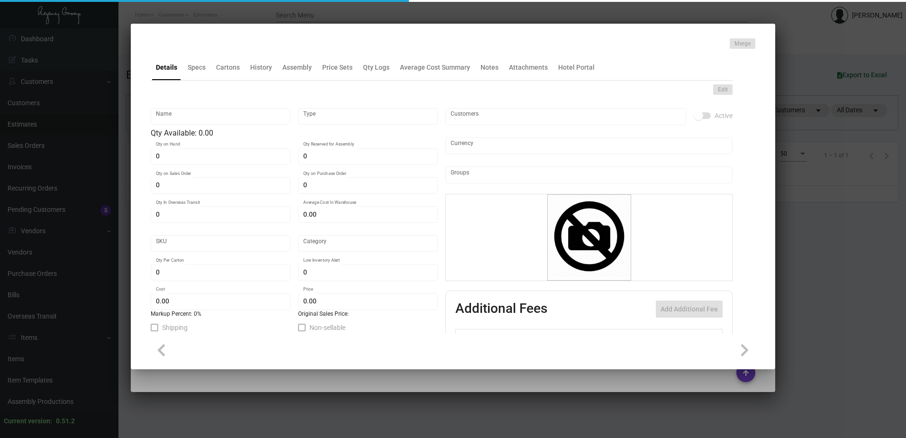
type input "Key Card Holder"
type input "Inventory"
type input "2,500"
type input "$ 0.27723"
type input "KCH"
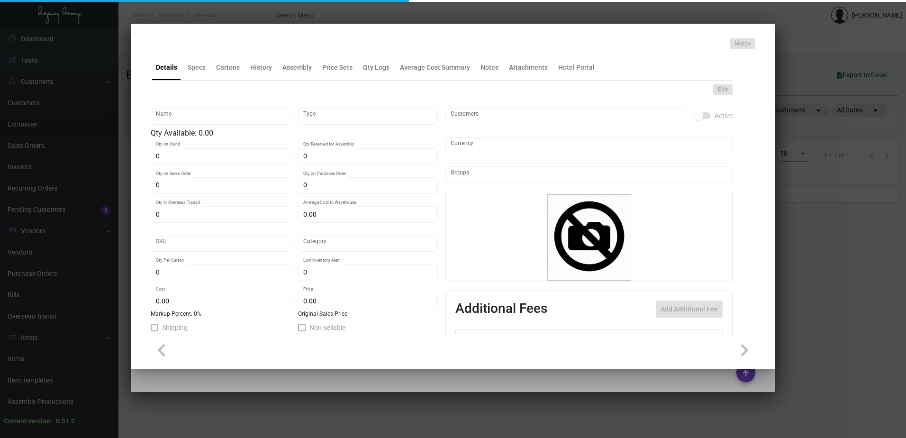
type input "Standard"
type input "1,000"
type input "$ 0.24144"
type input "$ 0.75"
checkbox input "true"
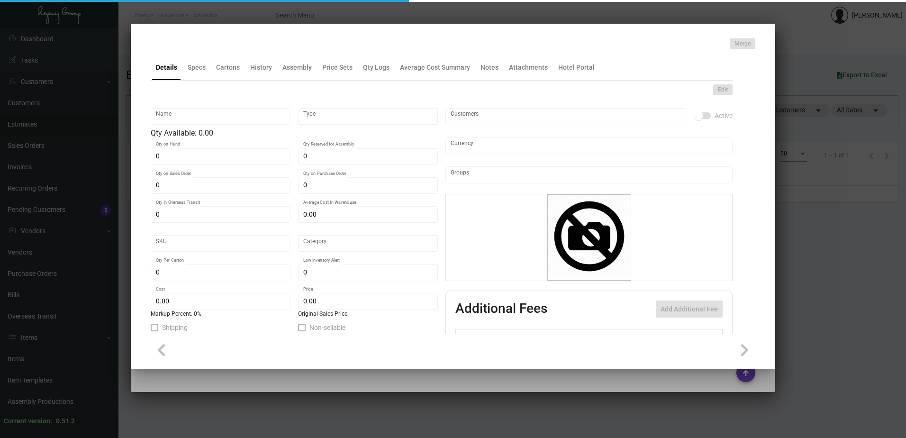
checkbox input "true"
type input "United States Dollar $"
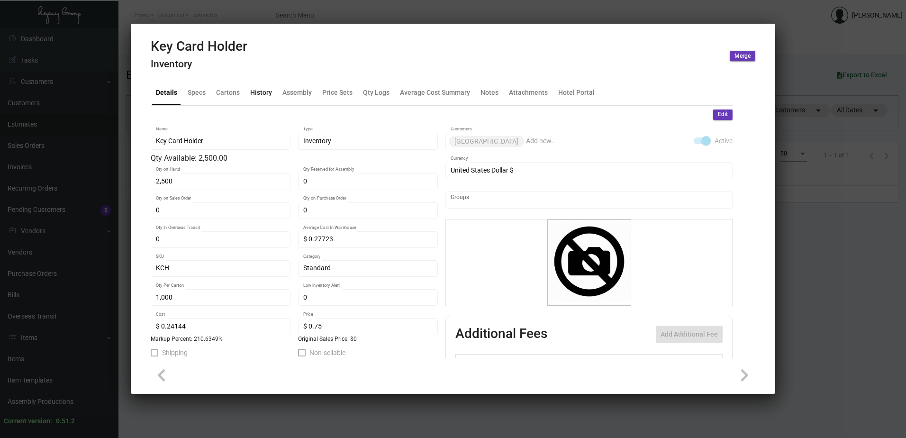
click at [261, 91] on div "History" at bounding box center [261, 92] width 22 height 10
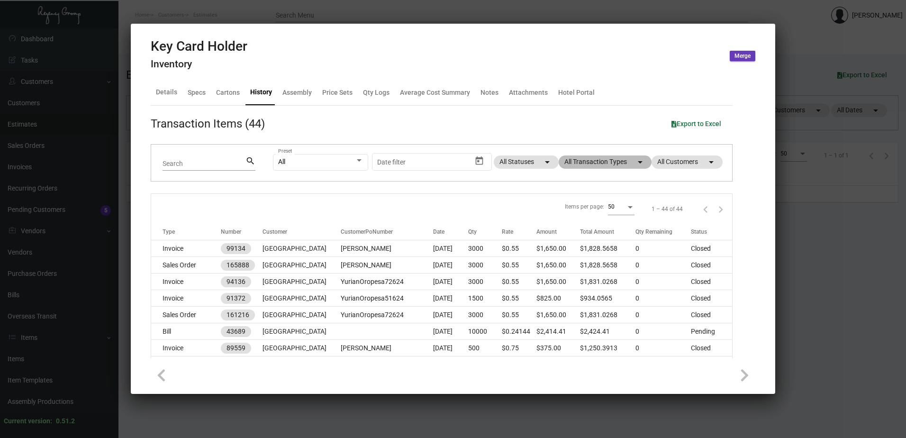
click at [617, 166] on mat-chip "All Transaction Types arrow_drop_down" at bounding box center [605, 161] width 93 height 13
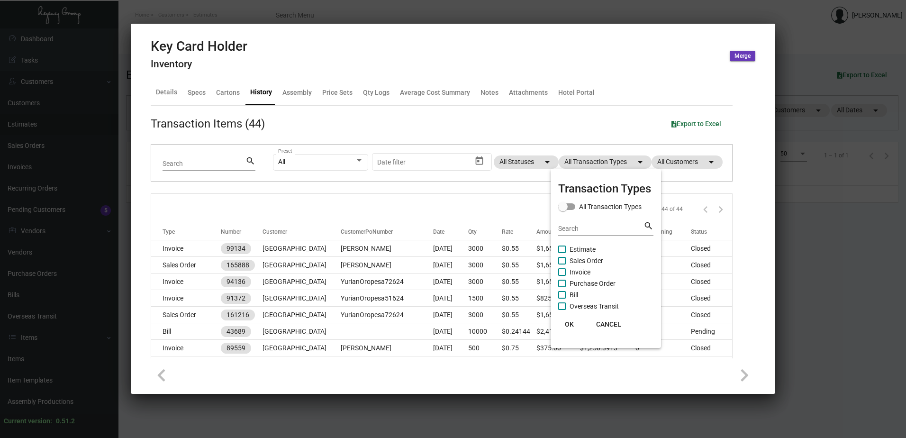
click at [589, 287] on span "Purchase Order" at bounding box center [593, 283] width 46 height 11
click at [562, 287] on input "Purchase Order" at bounding box center [562, 287] width 0 height 0
checkbox input "true"
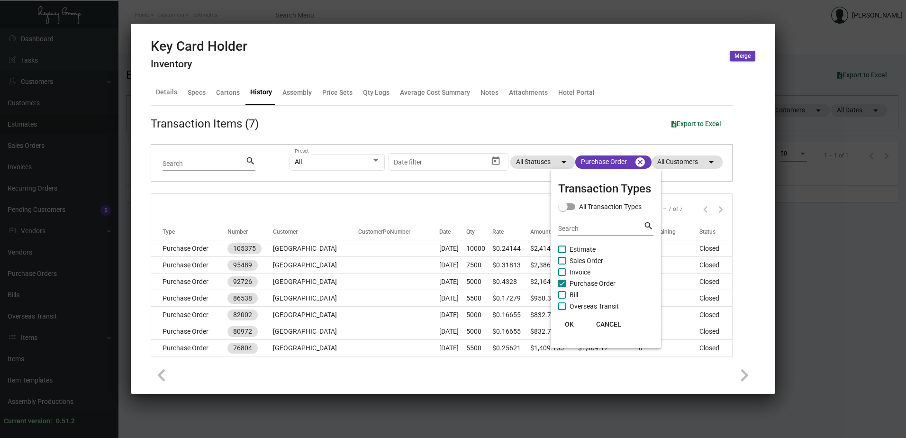
click at [570, 322] on span "OK" at bounding box center [569, 324] width 9 height 8
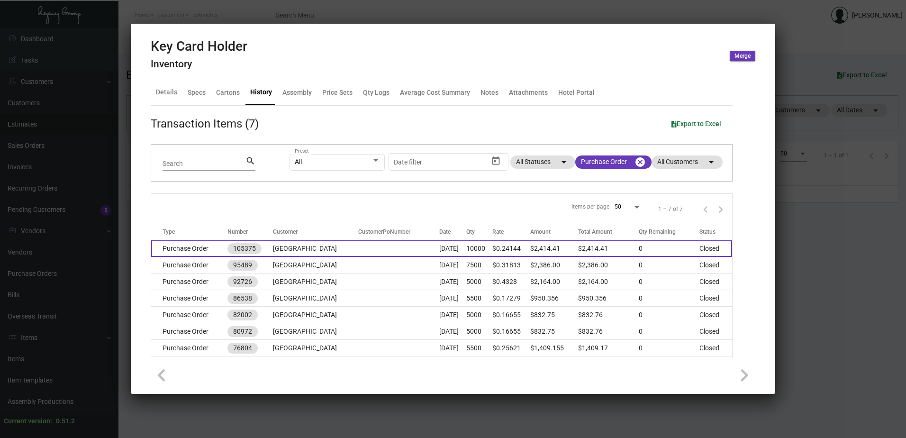
click at [201, 249] on td "Purchase Order" at bounding box center [189, 248] width 76 height 17
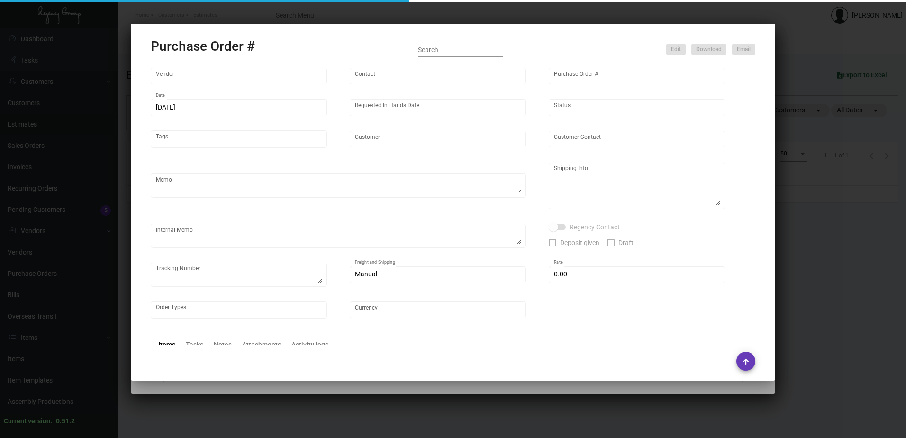
type input "Team Concept"
type input "Branden Harris"
type input "105375"
type input "5/17/2024"
type input "6/5/2024"
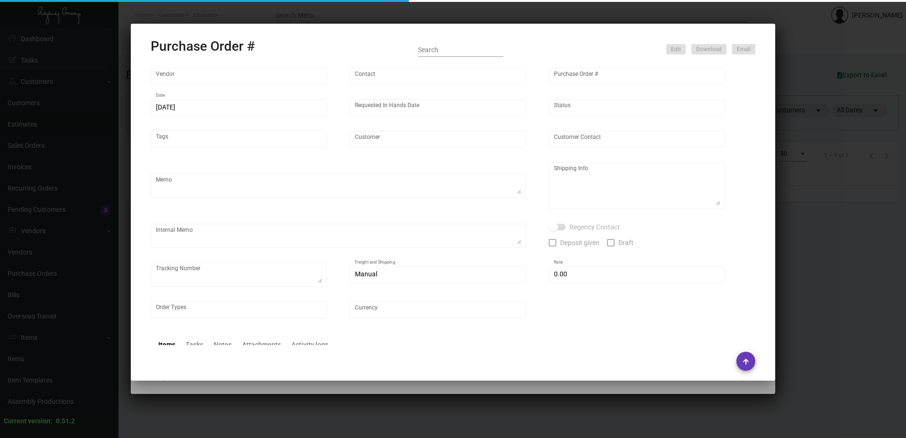
type input "Belleza Hotel"
type textarea "PLEASE SEND PDF PROOFS TO OUR ART TEAM ; ART@THEREGENCYGROUP.NET WITH ME IN CC!…"
type textarea "Split Shipping - See below: 1.5K DIRECT TO HOTEL: Belleza Hotel - Yuri Oropesa …"
type textarea "5.20 - Sales noted that they'd like to place this order ON HOLD as there might …"
type input "$ 0.00"
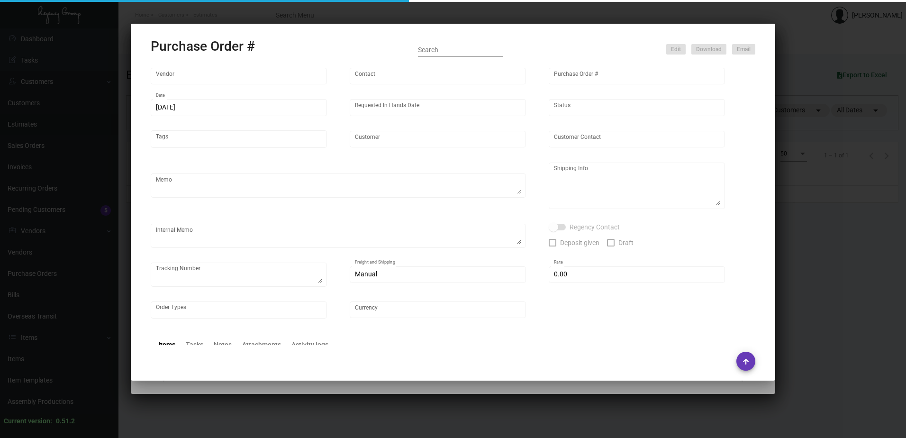
type input "United States Dollar $"
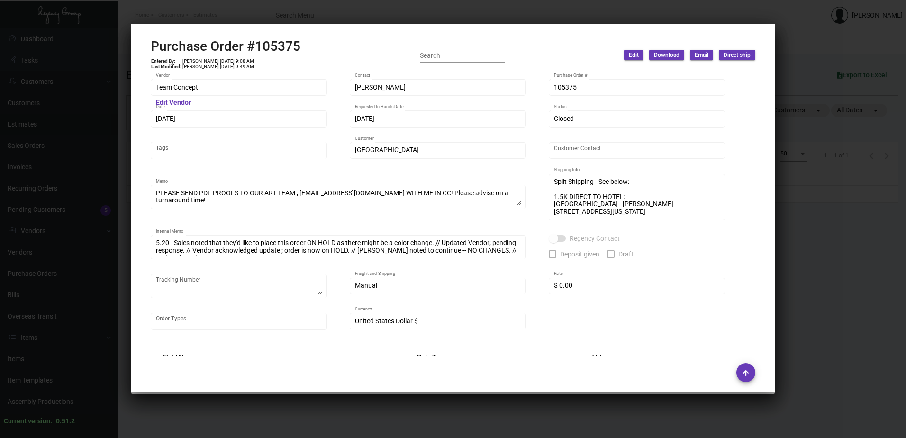
click at [342, 12] on div at bounding box center [453, 219] width 906 height 438
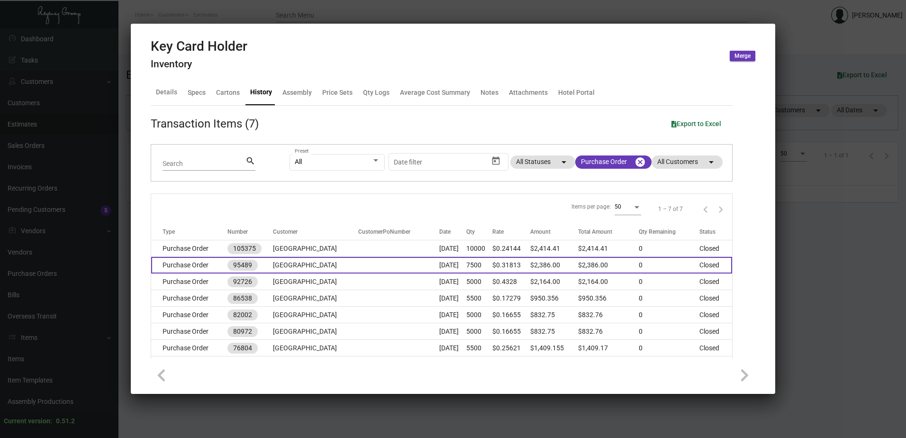
click at [201, 268] on td "Purchase Order" at bounding box center [189, 265] width 76 height 17
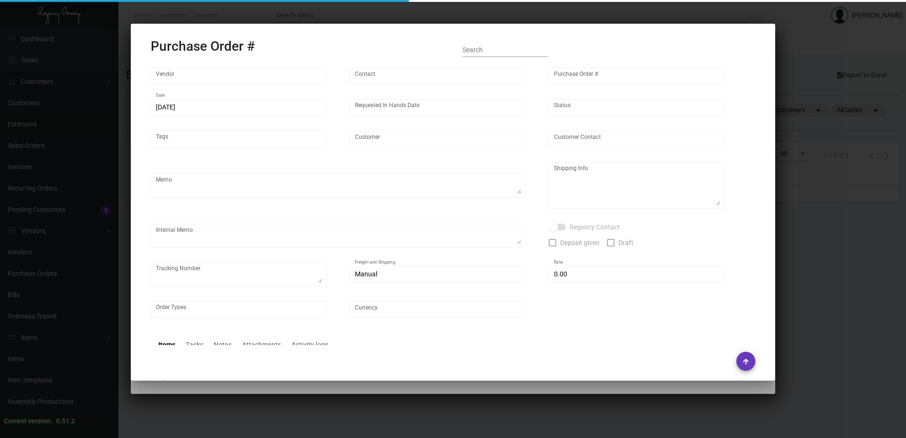
type input "Evergreen Manufacturing"
type input "Tori Loosen"
type input "95489"
type input "12/20/2022"
type input "1/20/2023"
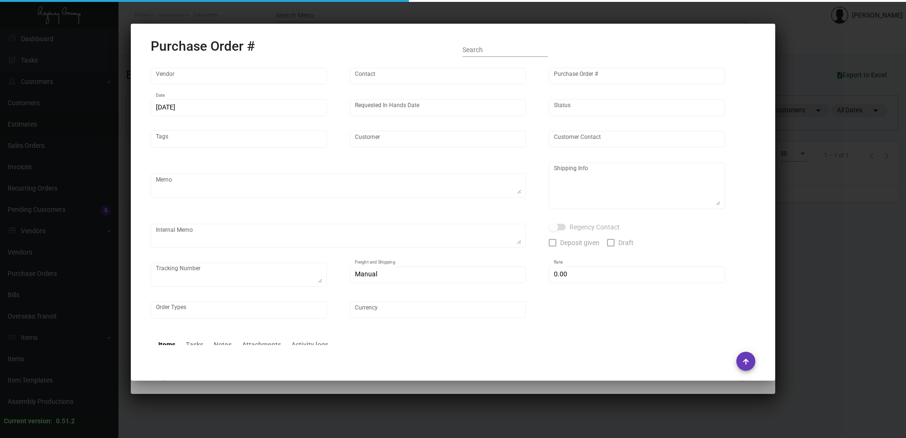
type input "Belleza Hotel"
type input "Yuri Oropesa"
type textarea "Reference quote# 1222-041-D dated 12/14/22."
type textarea "12/22/22 - Price of paper increased added $52 to PO. 1/11 1 pallet YRC/FF 704-5…"
type input "$ 0.00"
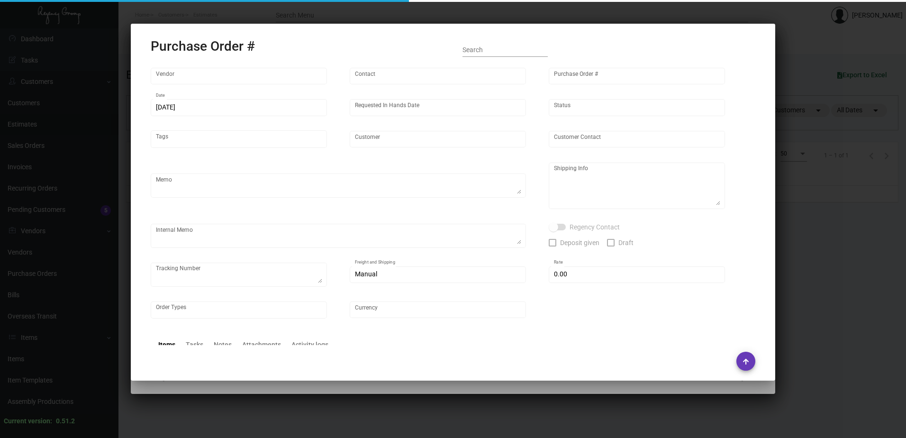
type input "United States Dollar $"
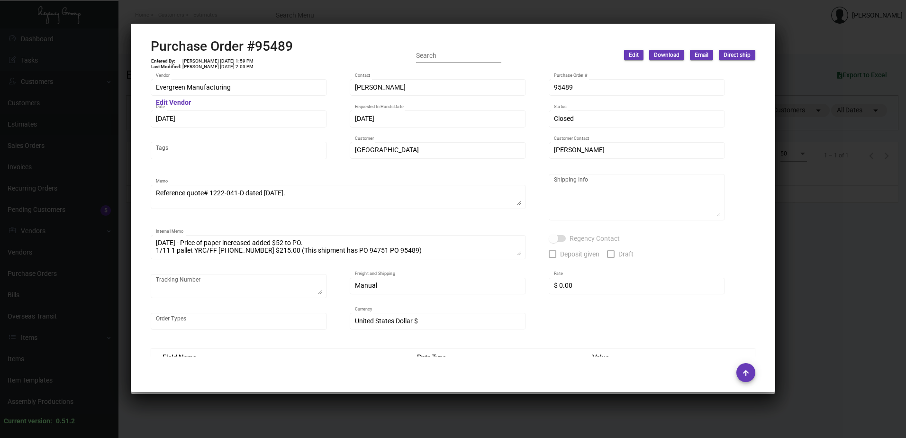
click at [319, 18] on div at bounding box center [453, 219] width 906 height 438
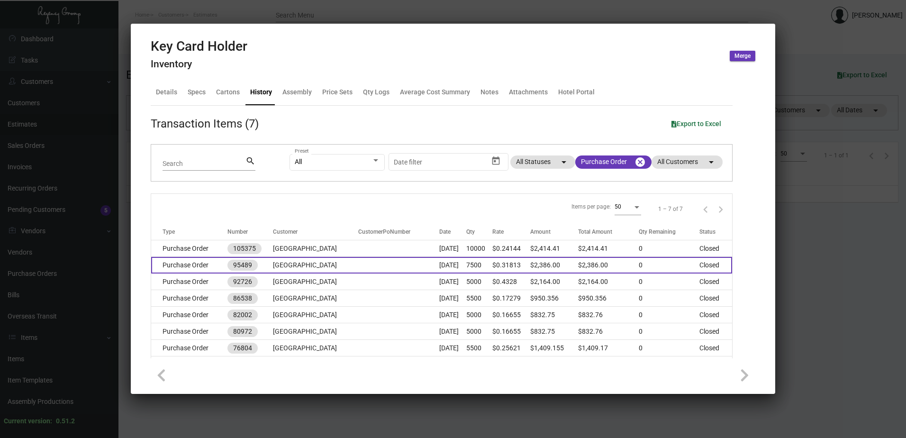
click at [199, 266] on td "Purchase Order" at bounding box center [189, 265] width 76 height 17
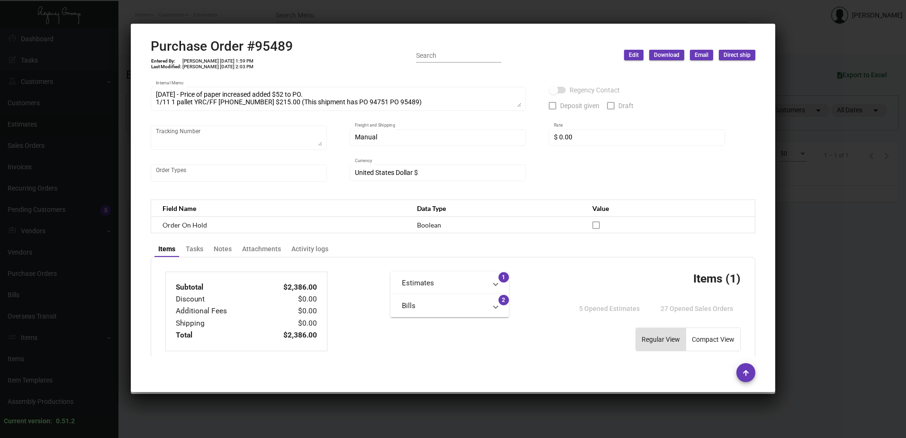
scroll to position [53, 0]
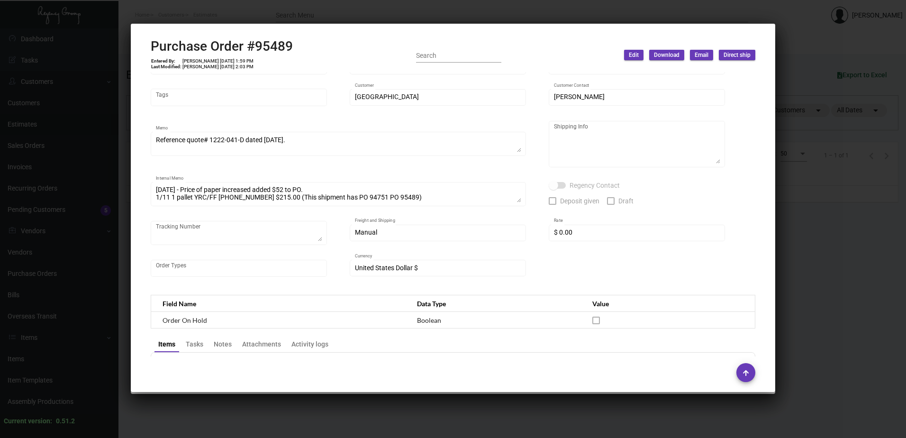
click at [434, 13] on div at bounding box center [453, 219] width 906 height 438
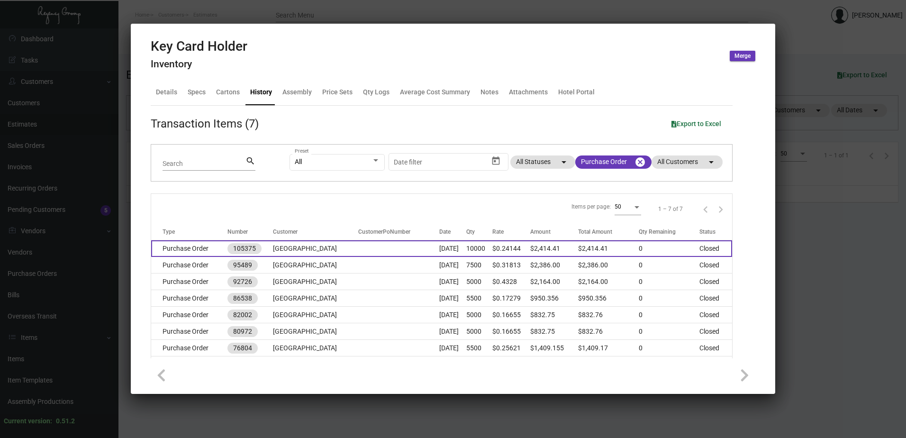
click at [358, 247] on td at bounding box center [398, 248] width 81 height 17
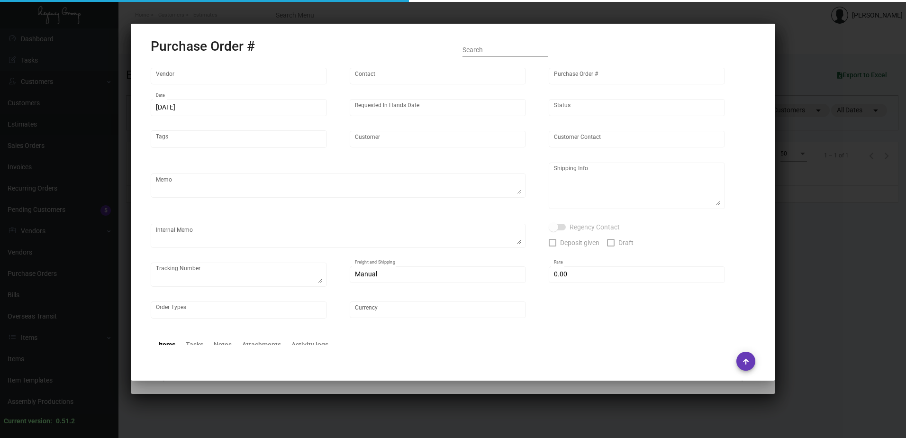
type input "Team Concept"
type input "Branden Harris"
type input "105375"
type input "5/17/2024"
type input "6/5/2024"
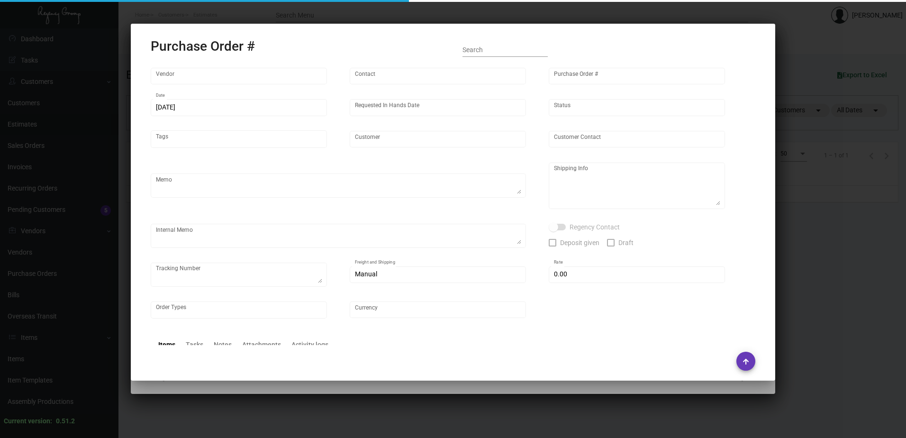
type input "Belleza Hotel"
type textarea "PLEASE SEND PDF PROOFS TO OUR ART TEAM ; ART@THEREGENCYGROUP.NET WITH ME IN CC!…"
type textarea "Split Shipping - See below: 1.5K DIRECT TO HOTEL: Belleza Hotel - Yuri Oropesa …"
type textarea "5.20 - Sales noted that they'd like to place this order ON HOLD as there might …"
type input "$ 0.00"
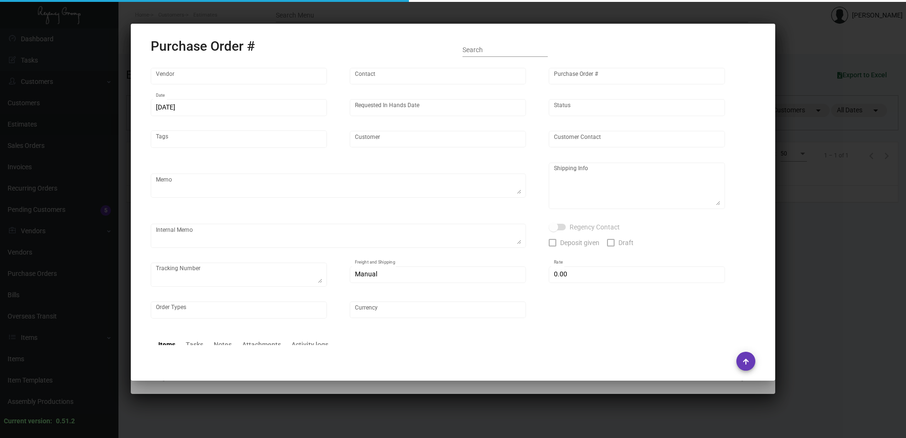
type input "United States Dollar $"
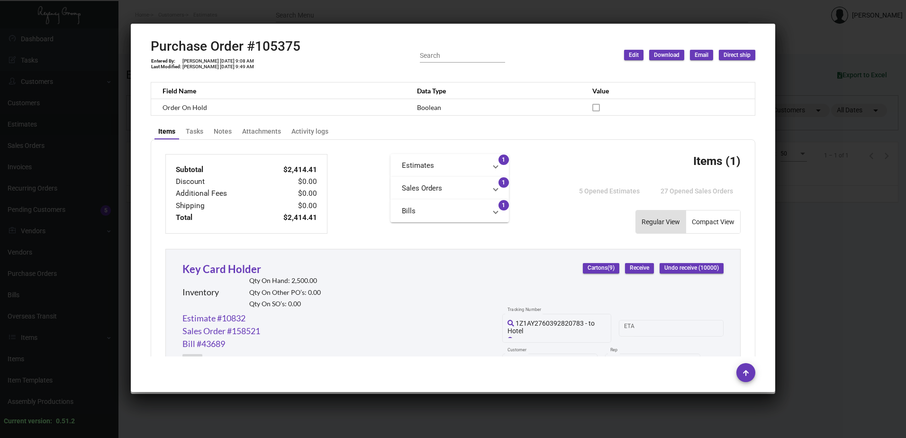
scroll to position [523, 0]
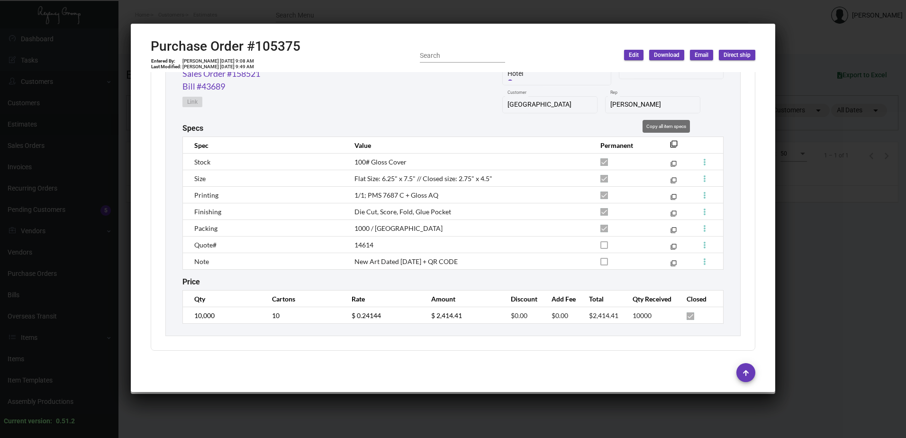
drag, startPoint x: 667, startPoint y: 146, endPoint x: 567, endPoint y: 157, distance: 100.2
click at [670, 146] on mat-icon "filter_none" at bounding box center [674, 147] width 8 height 8
click at [476, 257] on td "New Art Dated 5/16/25 + QR CODE" at bounding box center [468, 261] width 246 height 17
drag, startPoint x: 362, startPoint y: 263, endPoint x: 421, endPoint y: 260, distance: 59.3
click at [421, 260] on span "New Art Dated 5/16/25 + QR CODE" at bounding box center [406, 261] width 103 height 8
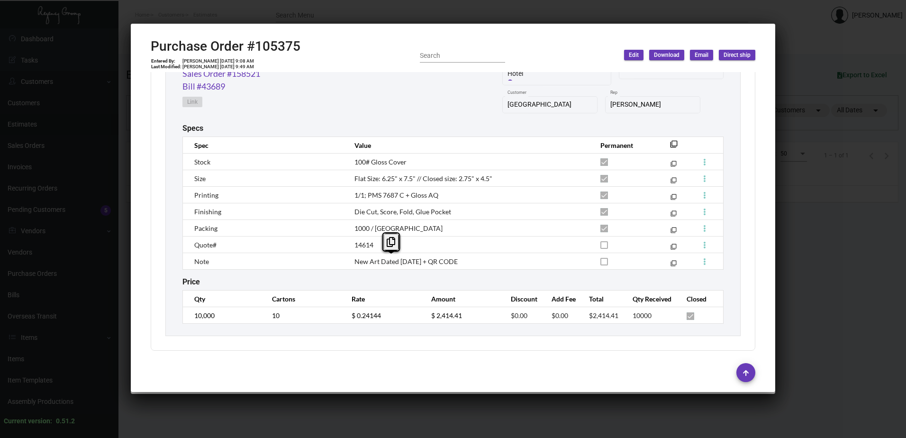
drag, startPoint x: 421, startPoint y: 260, endPoint x: 340, endPoint y: 236, distance: 84.1
click at [422, 277] on div "Price" at bounding box center [452, 281] width 541 height 9
click at [833, 239] on div at bounding box center [453, 219] width 906 height 438
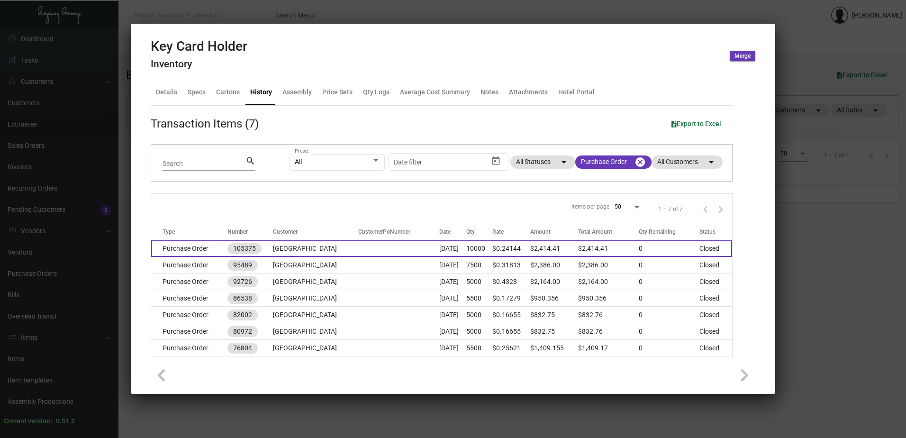
click at [284, 247] on td "Belleza Hotel" at bounding box center [315, 248] width 85 height 17
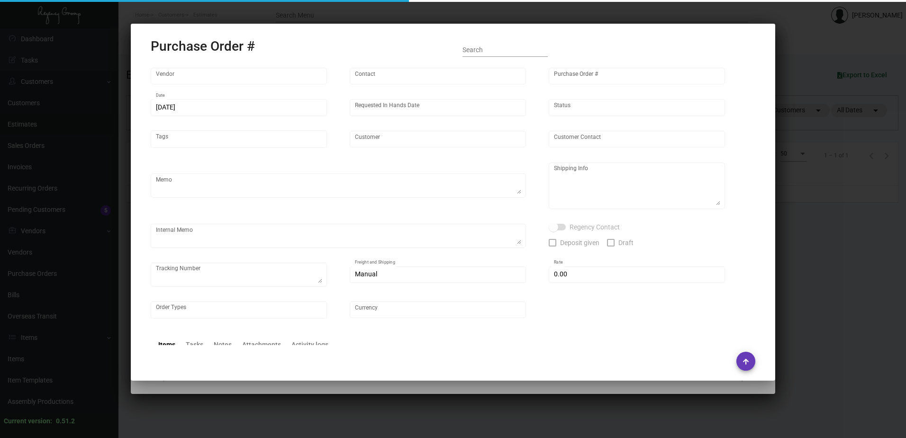
type input "Team Concept"
type input "Branden Harris"
type input "105375"
type input "5/17/2024"
type input "6/5/2024"
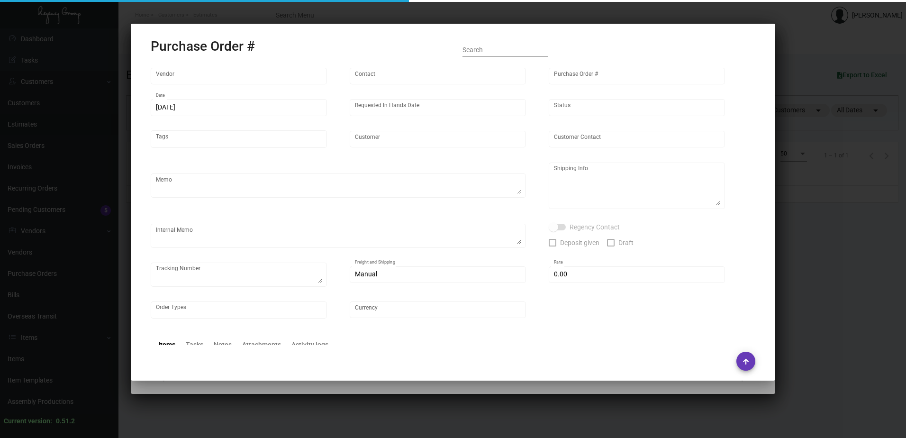
type input "Belleza Hotel"
type textarea "PLEASE SEND PDF PROOFS TO OUR ART TEAM ; ART@THEREGENCYGROUP.NET WITH ME IN CC!…"
type textarea "Split Shipping - See below: 1.5K DIRECT TO HOTEL: Belleza Hotel - Yuri Oropesa …"
type textarea "5.20 - Sales noted that they'd like to place this order ON HOLD as there might …"
type input "$ 0.00"
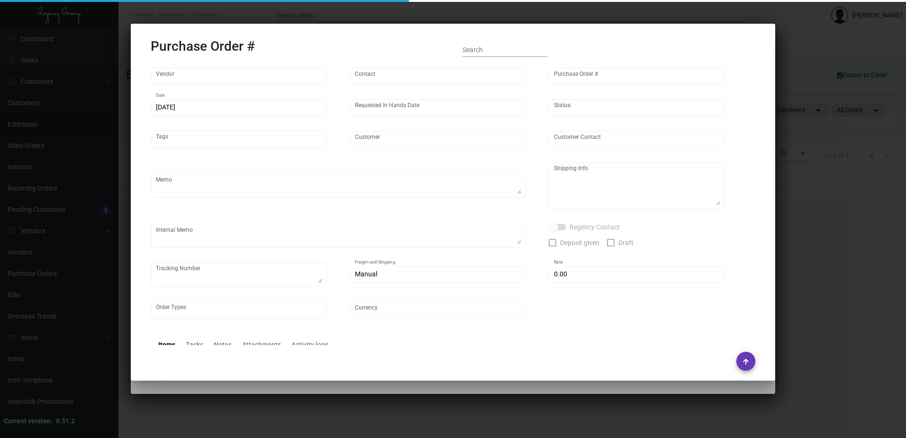
type input "United States Dollar $"
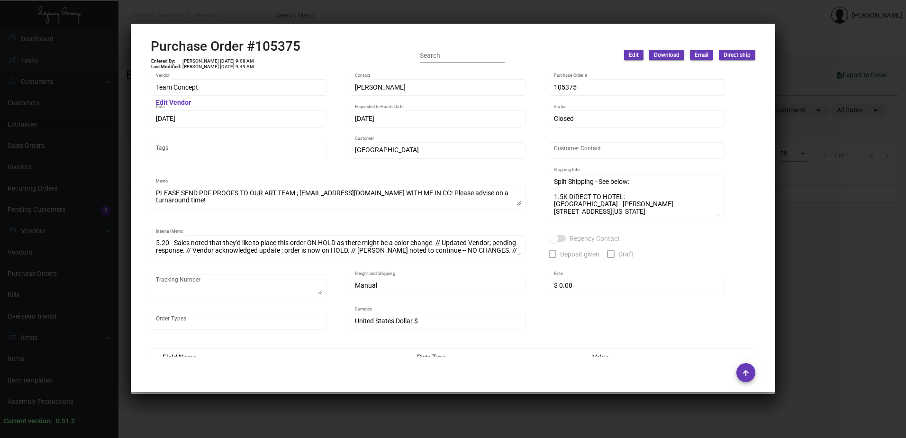
click at [321, 20] on div at bounding box center [453, 219] width 906 height 438
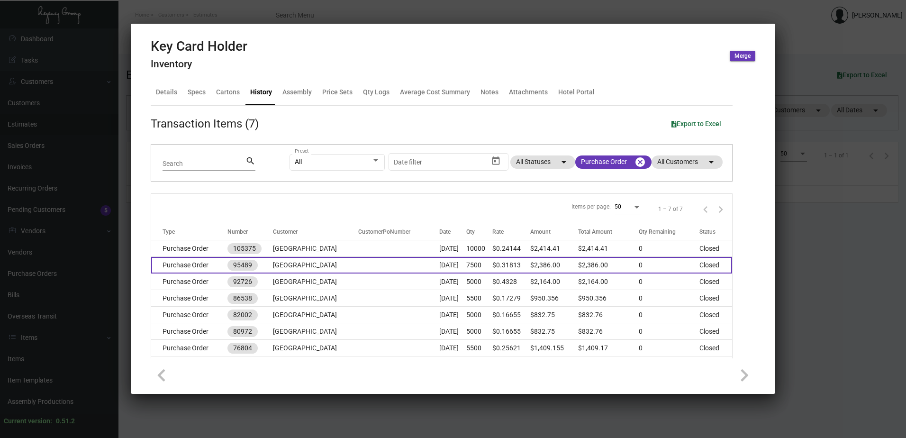
click at [282, 258] on td "Belleza Hotel" at bounding box center [315, 265] width 85 height 17
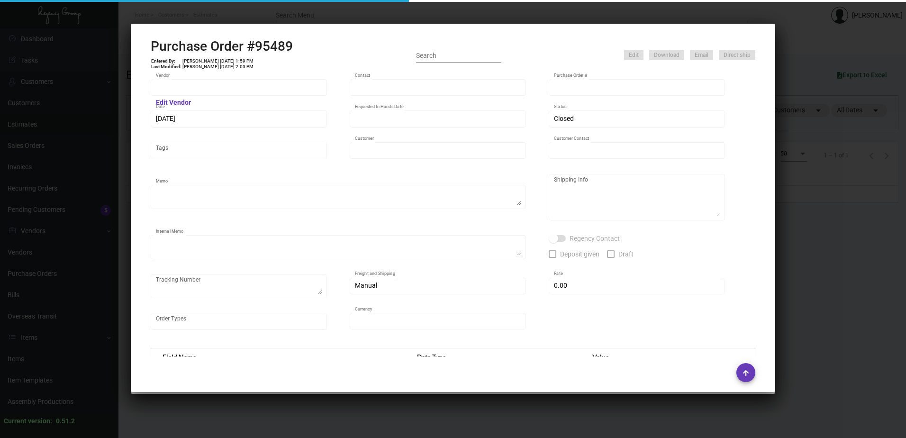
type input "Evergreen Manufacturing"
type input "Tori Loosen"
type input "95489"
type input "12/20/2022"
type input "1/20/2023"
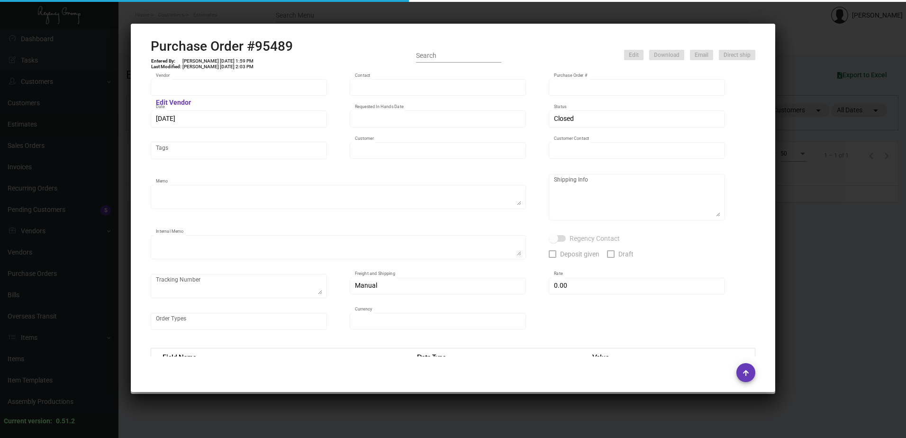
type input "Belleza Hotel"
type input "Yuri Oropesa"
type textarea "Reference quote# 1222-041-D dated 12/14/22."
type textarea "12/22/22 - Price of paper increased added $52 to PO. 1/11 1 pallet YRC/FF 704-5…"
type input "$ 0.00"
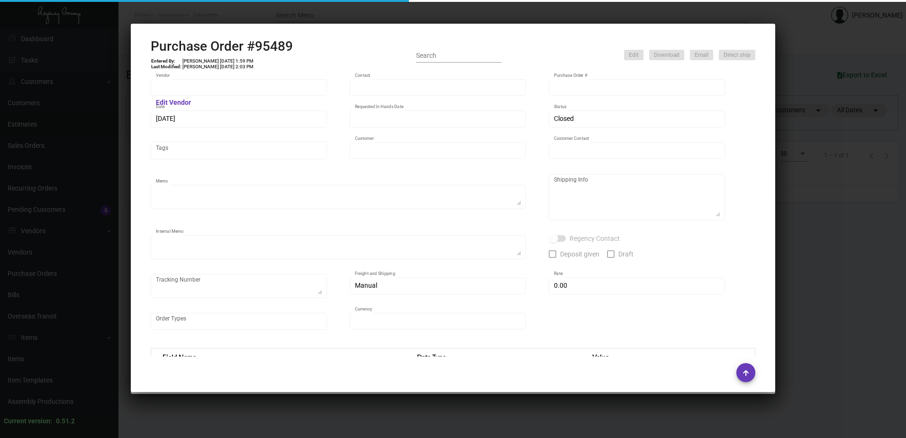
type input "United States Dollar $"
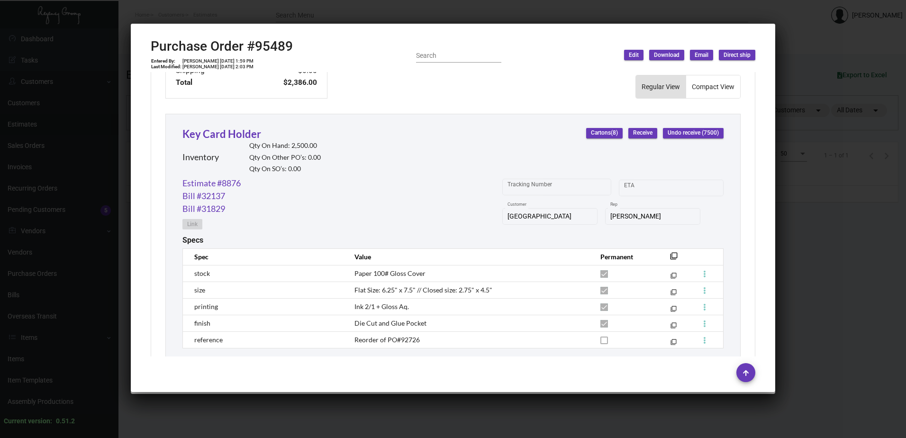
scroll to position [479, 0]
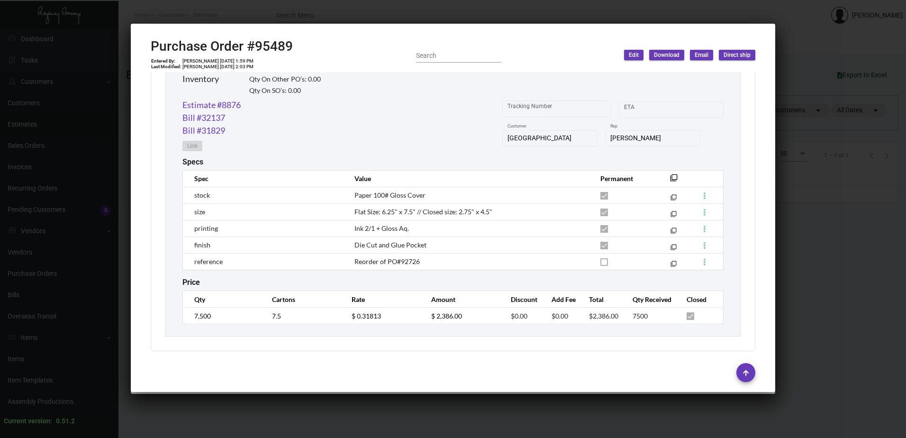
click at [456, 256] on td "Reorder of PO#92726" at bounding box center [468, 261] width 246 height 17
